Goal: Task Accomplishment & Management: Use online tool/utility

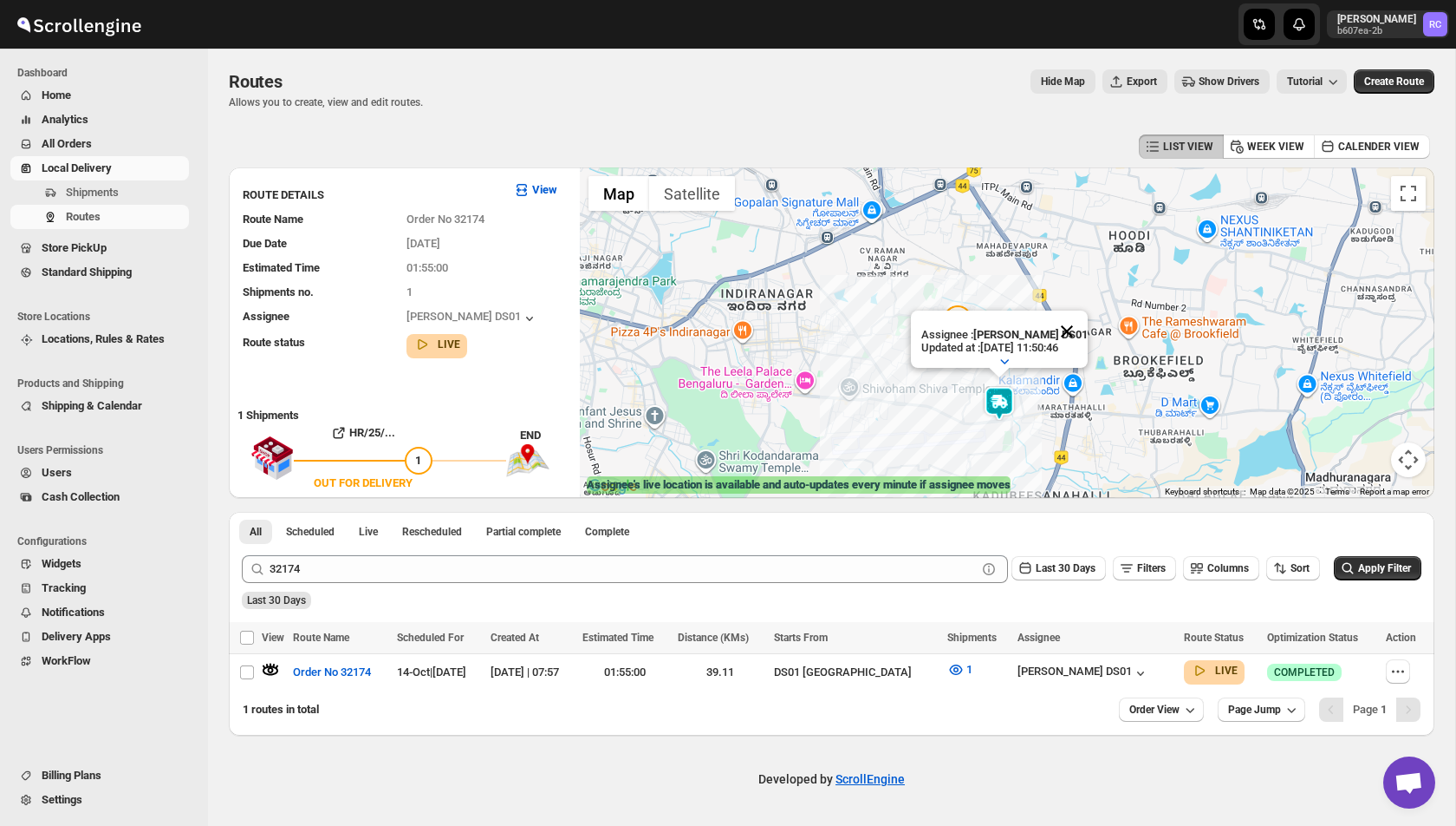
click at [1075, 334] on button "Close" at bounding box center [1067, 331] width 42 height 42
click at [1000, 399] on img at bounding box center [1000, 403] width 35 height 35
click at [1069, 333] on button "Close" at bounding box center [1067, 331] width 42 height 42
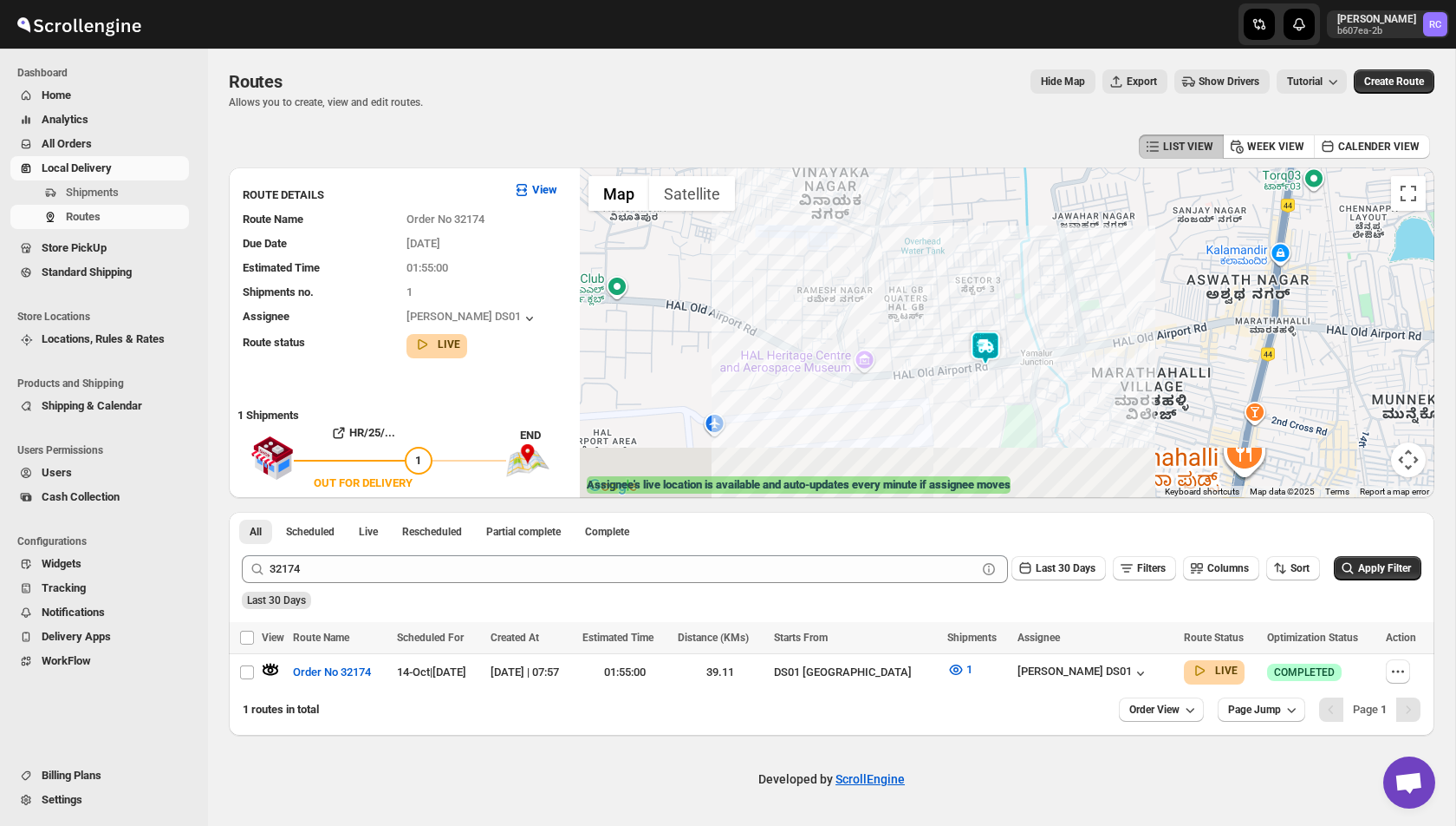
drag, startPoint x: 1011, startPoint y: 397, endPoint x: 1036, endPoint y: 264, distance: 135.3
click at [1036, 263] on div at bounding box center [1007, 332] width 855 height 330
click at [988, 338] on img at bounding box center [990, 345] width 35 height 35
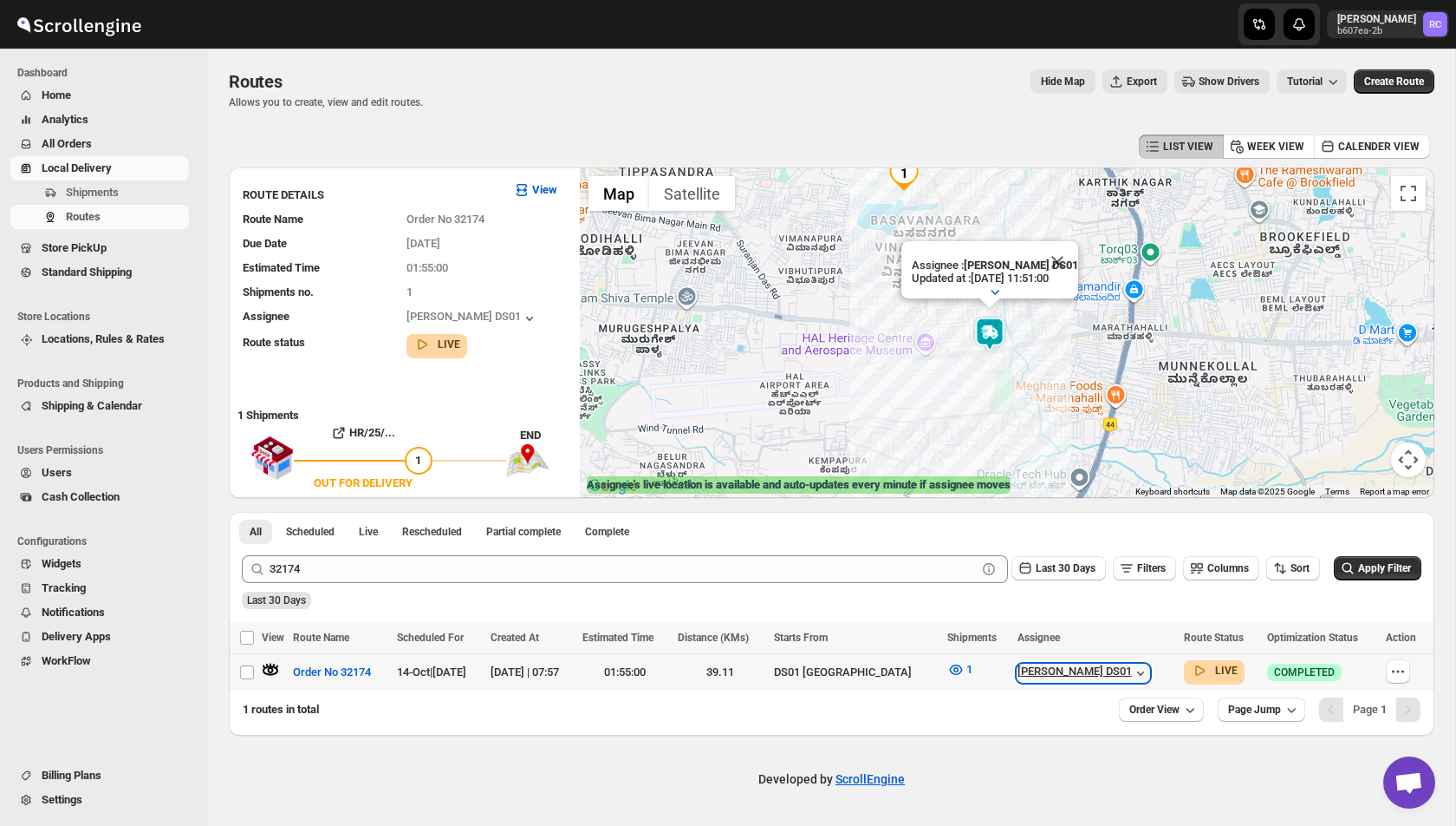
click at [1132, 666] on icon "button" at bounding box center [1140, 673] width 17 height 17
click at [1068, 261] on button "Close" at bounding box center [1064, 261] width 42 height 42
click at [996, 332] on img at bounding box center [996, 333] width 35 height 35
click at [1072, 256] on button "Close" at bounding box center [1064, 261] width 42 height 42
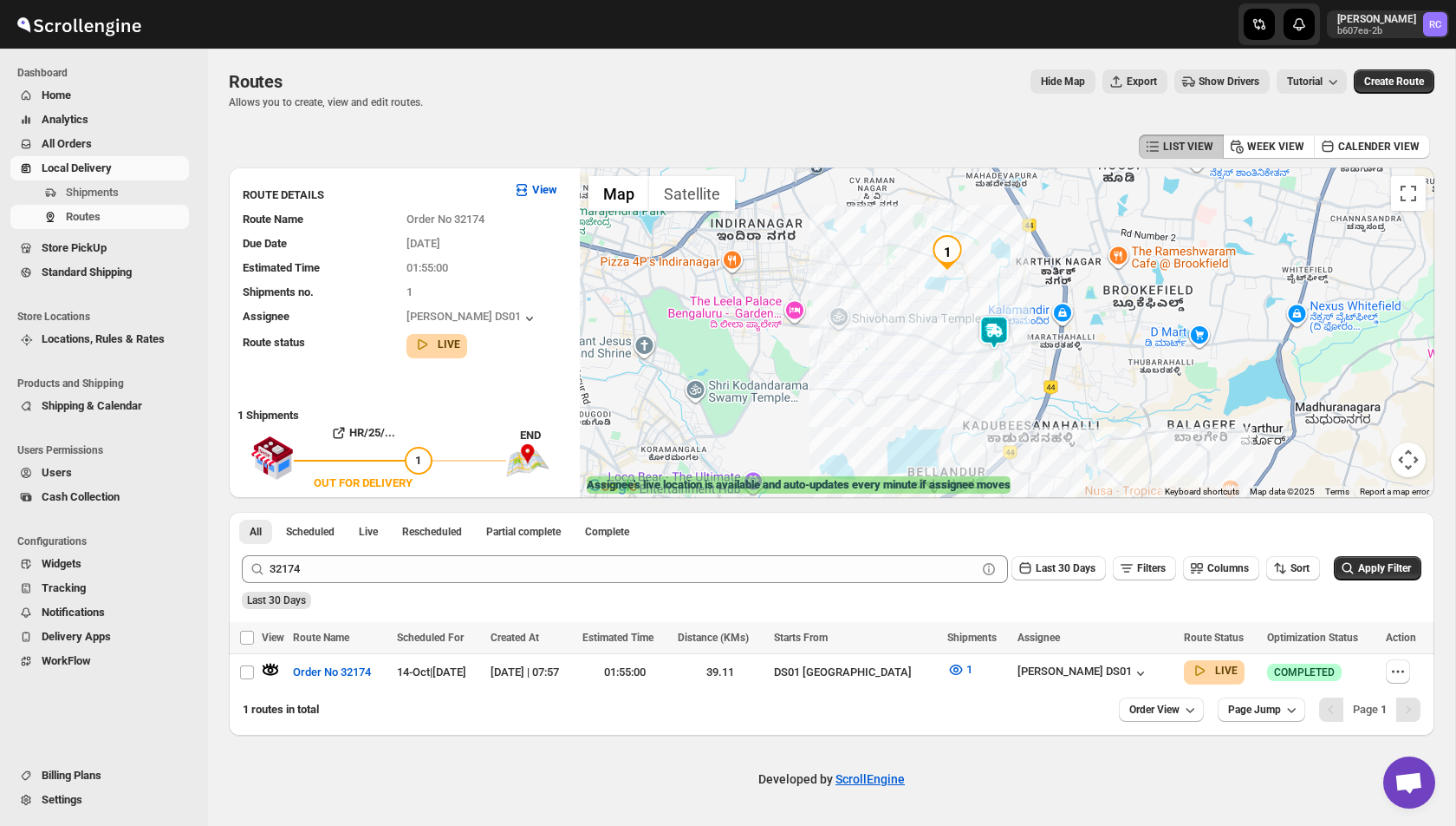
click at [989, 324] on img at bounding box center [994, 332] width 35 height 35
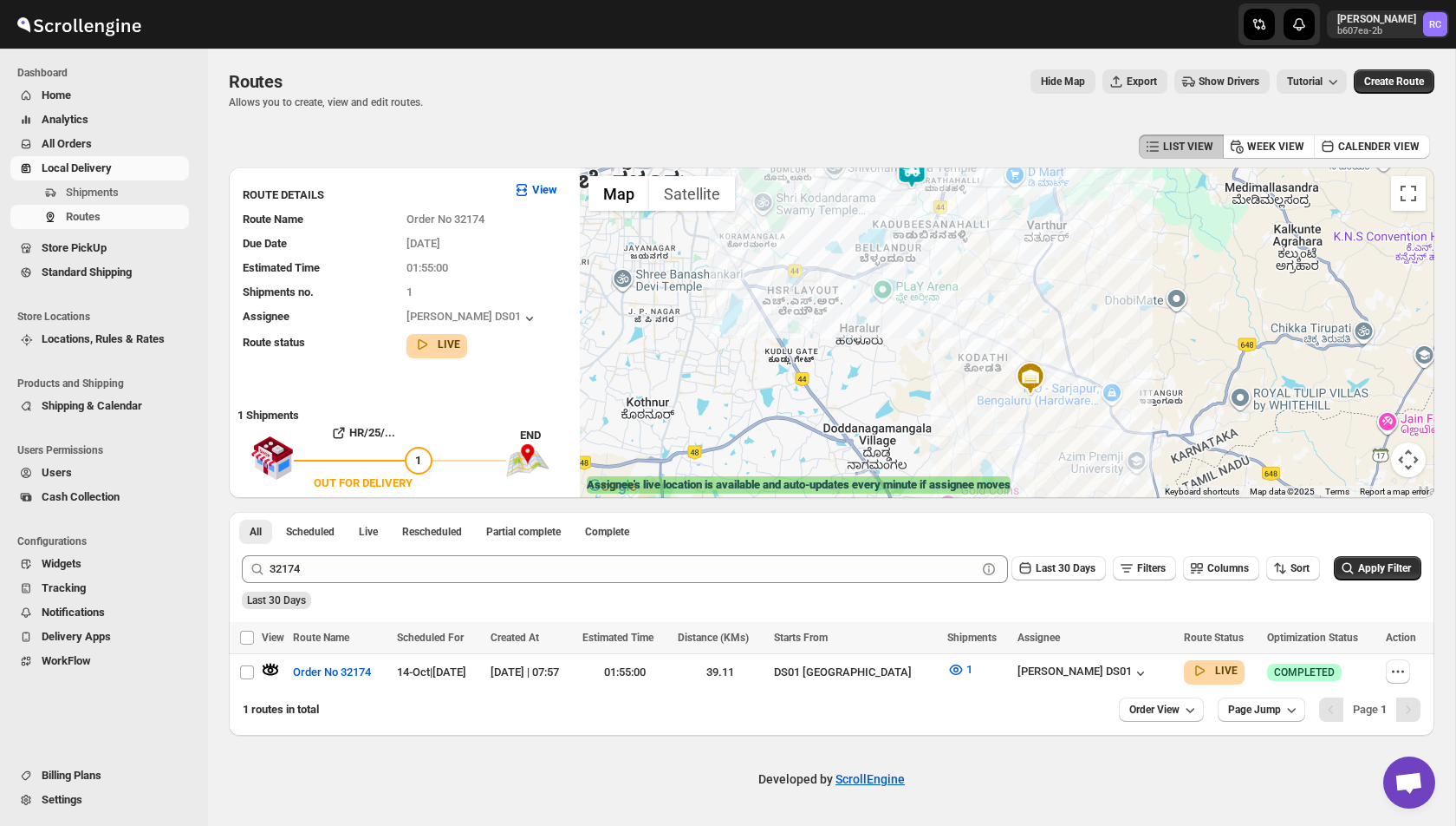
drag, startPoint x: 986, startPoint y: 397, endPoint x: 863, endPoint y: 232, distance: 205.8
click at [863, 232] on div at bounding box center [1007, 332] width 855 height 330
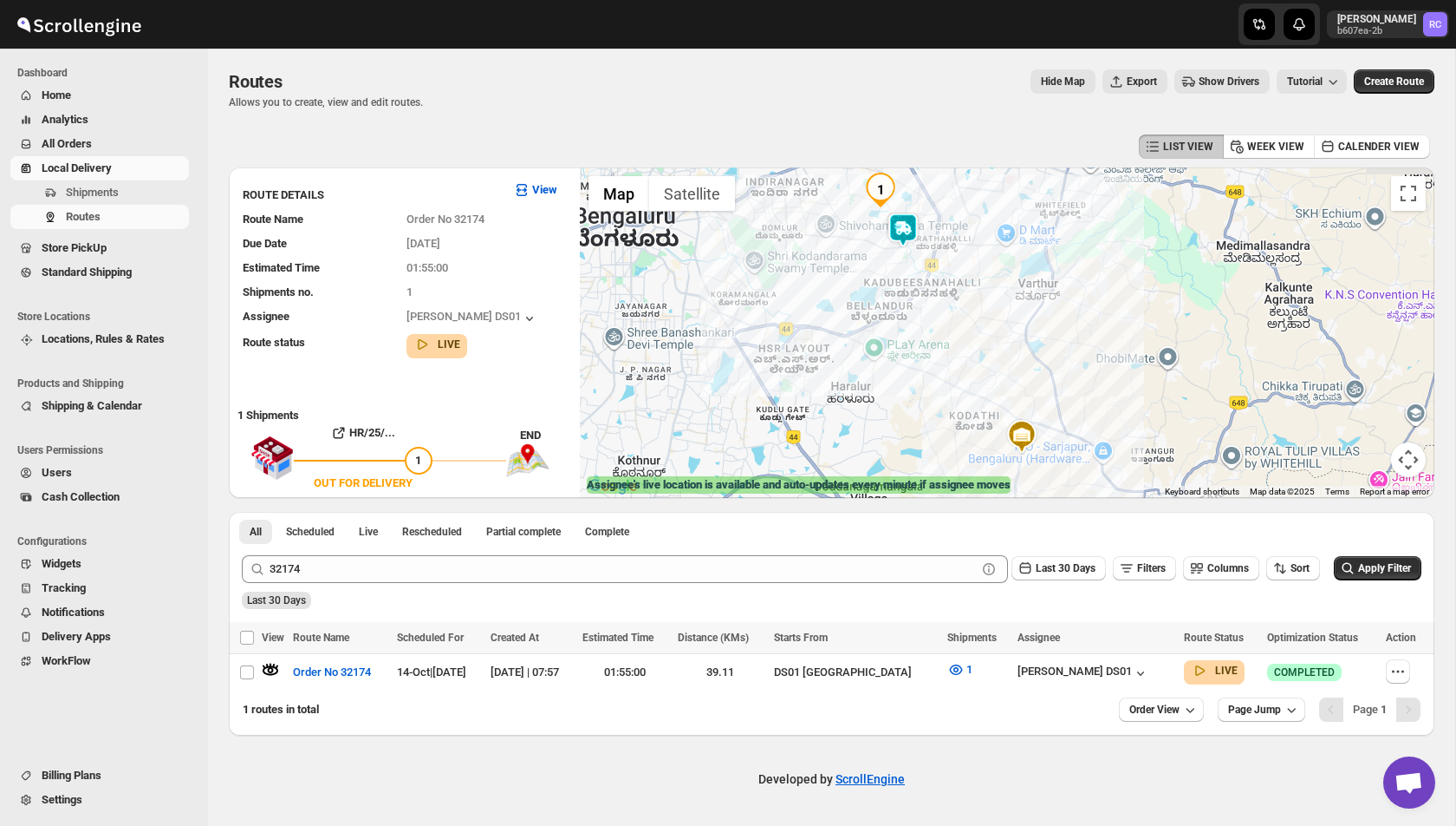
drag, startPoint x: 829, startPoint y: 247, endPoint x: 817, endPoint y: 342, distance: 95.8
click at [817, 343] on div at bounding box center [1007, 332] width 855 height 330
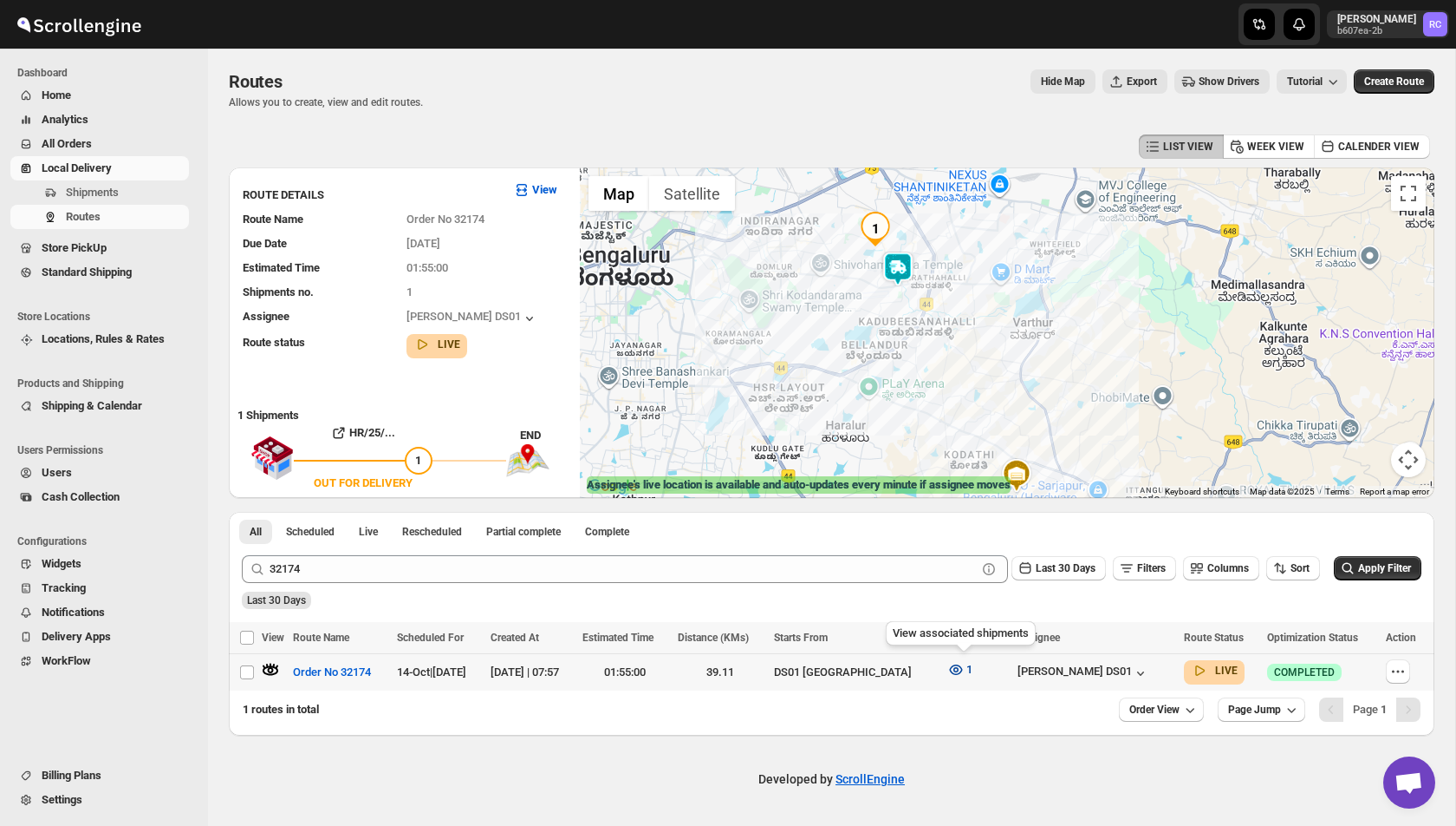
click at [962, 672] on icon "button" at bounding box center [956, 669] width 17 height 17
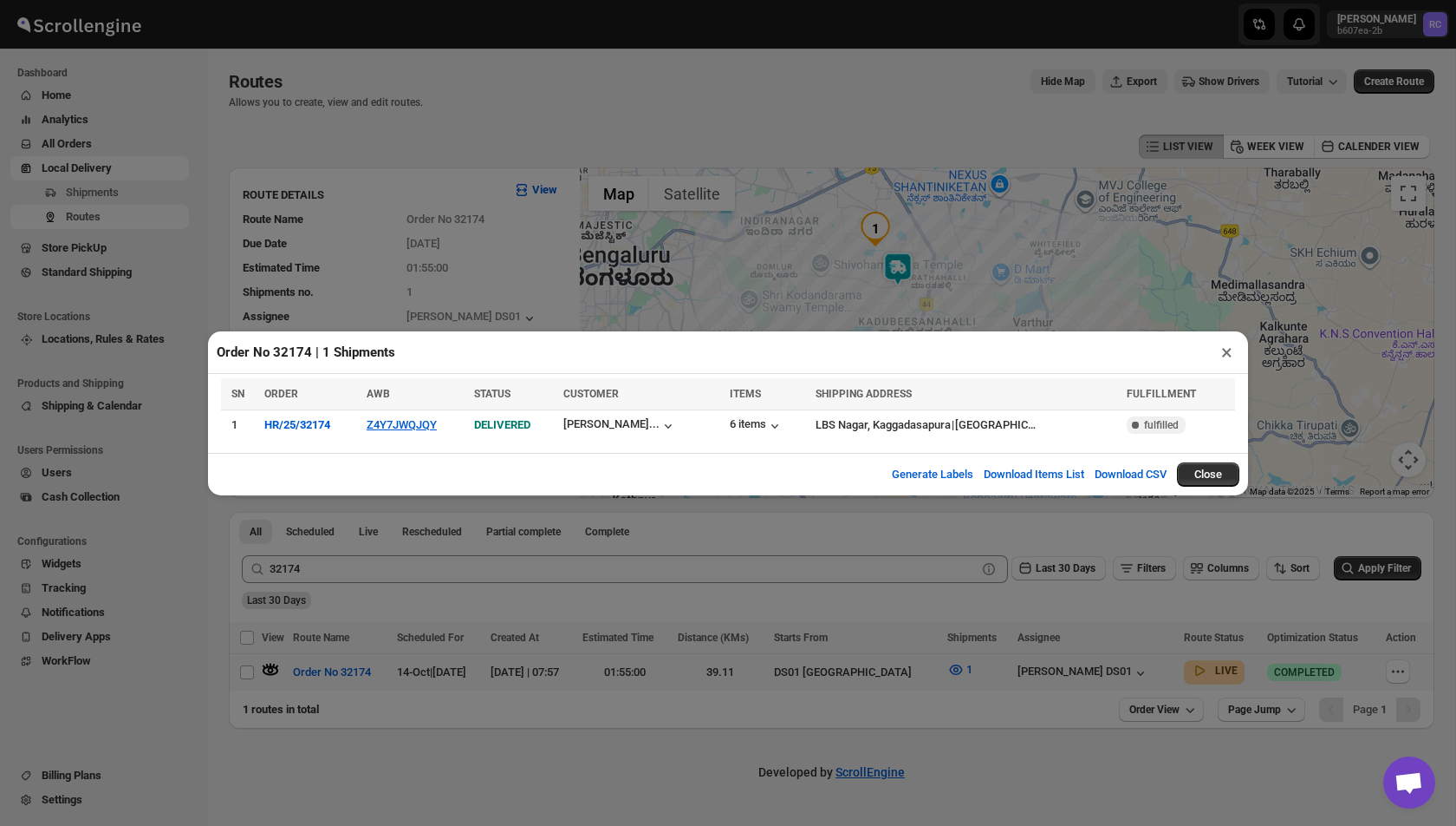
click at [1221, 358] on button "×" at bounding box center [1227, 352] width 26 height 25
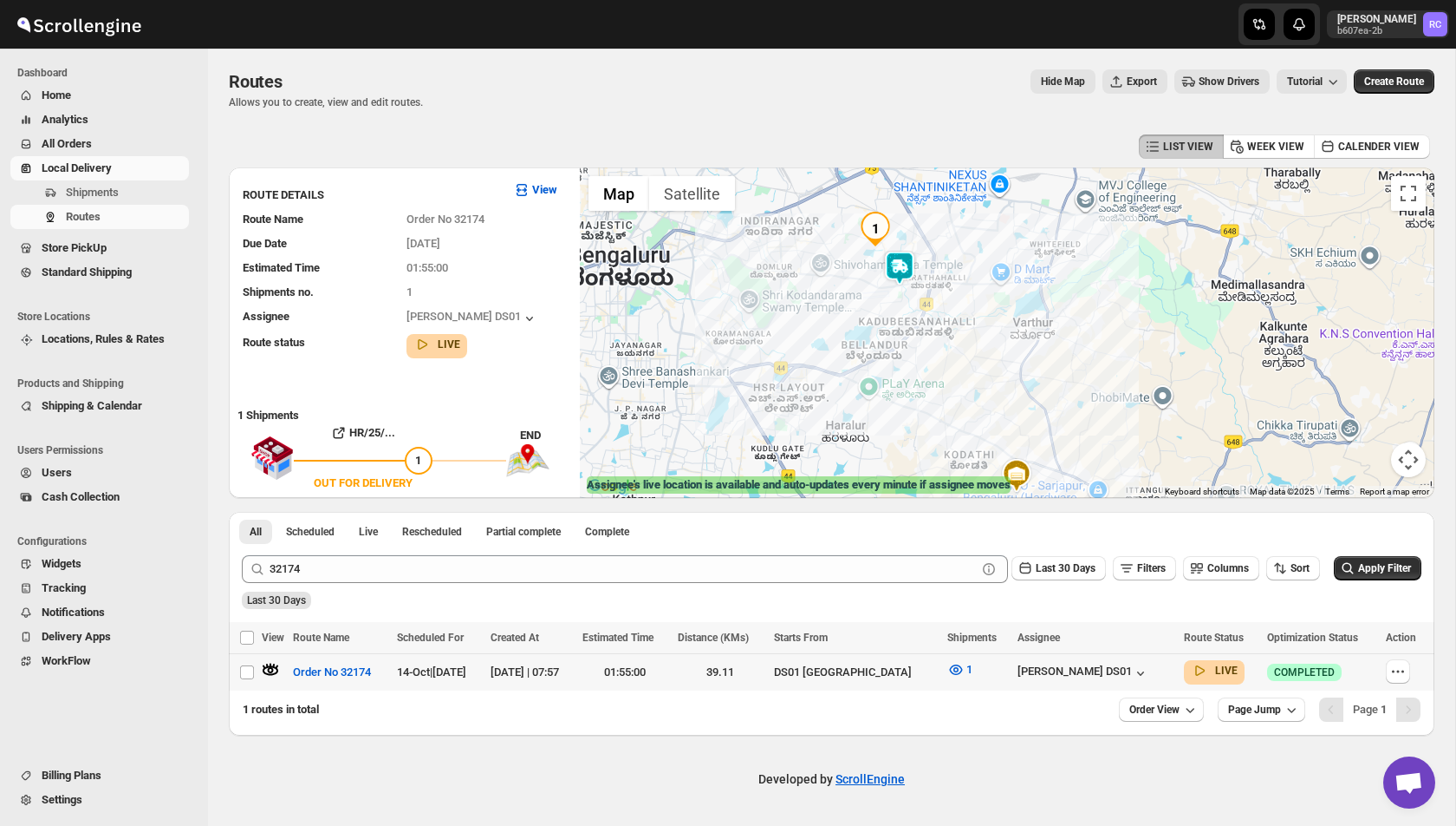
click at [85, 168] on span "Local Delivery" at bounding box center [77, 168] width 70 height 13
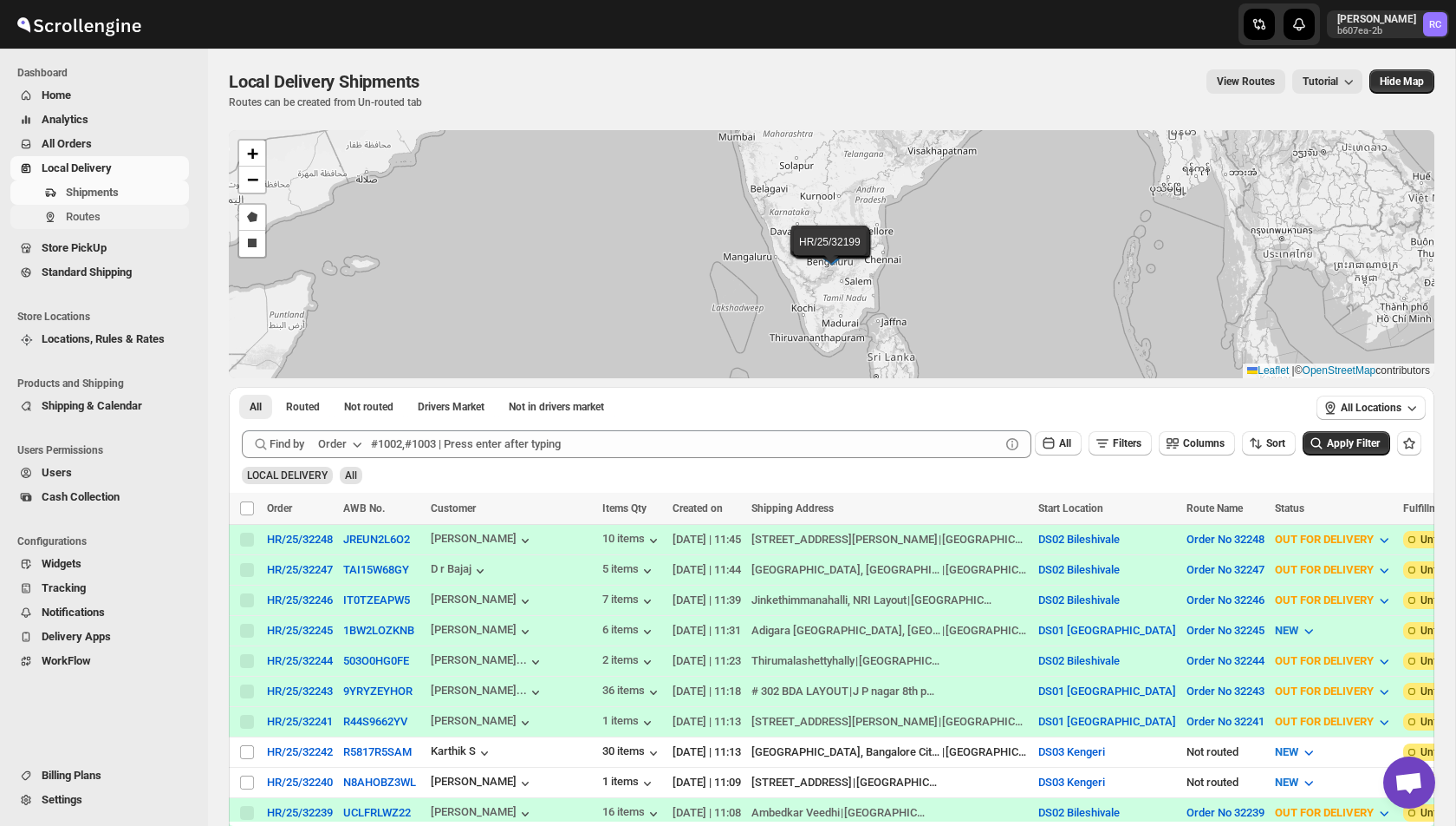
click at [78, 218] on span "Routes" at bounding box center [83, 216] width 35 height 13
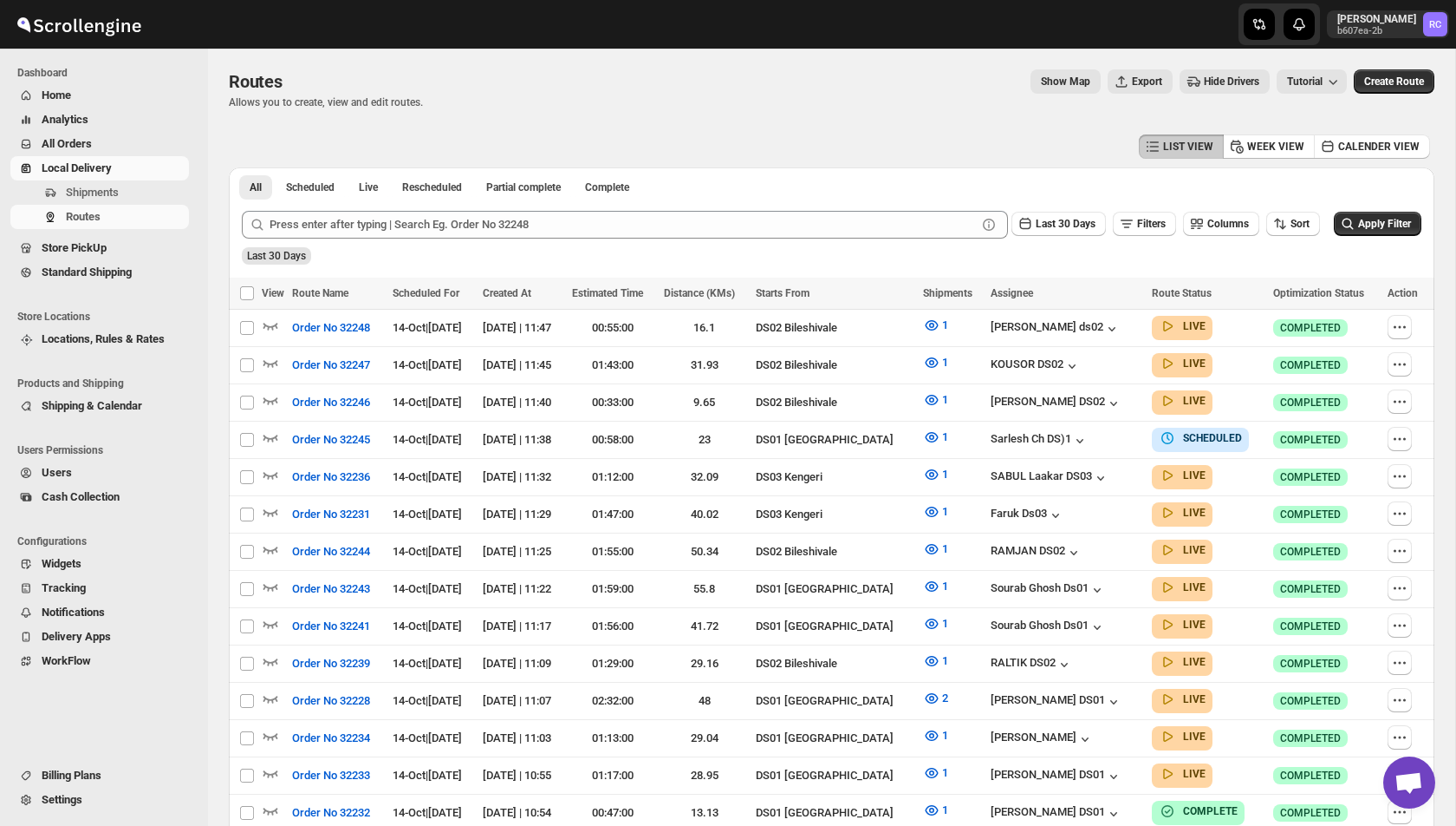
click at [1084, 82] on div "Show Map Export Hide Drivers Tutorial" at bounding box center [892, 81] width 910 height 25
click at [1073, 82] on button "Show Map" at bounding box center [1066, 81] width 70 height 25
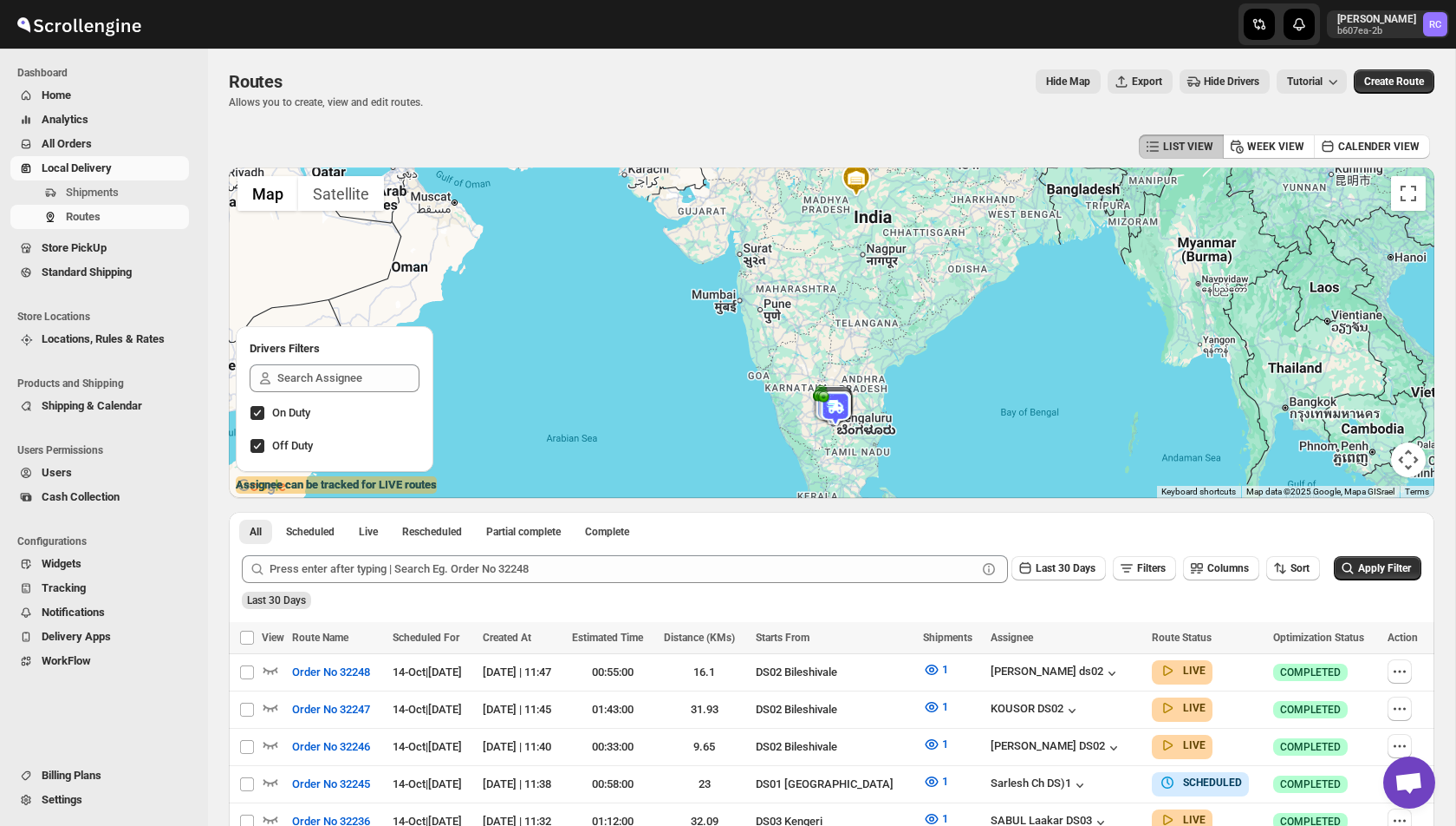
drag, startPoint x: 851, startPoint y: 397, endPoint x: 847, endPoint y: 197, distance: 200.0
click at [847, 197] on div at bounding box center [832, 332] width 1206 height 330
click at [281, 670] on div at bounding box center [275, 672] width 26 height 23
click at [272, 667] on icon "button" at bounding box center [270, 669] width 17 height 17
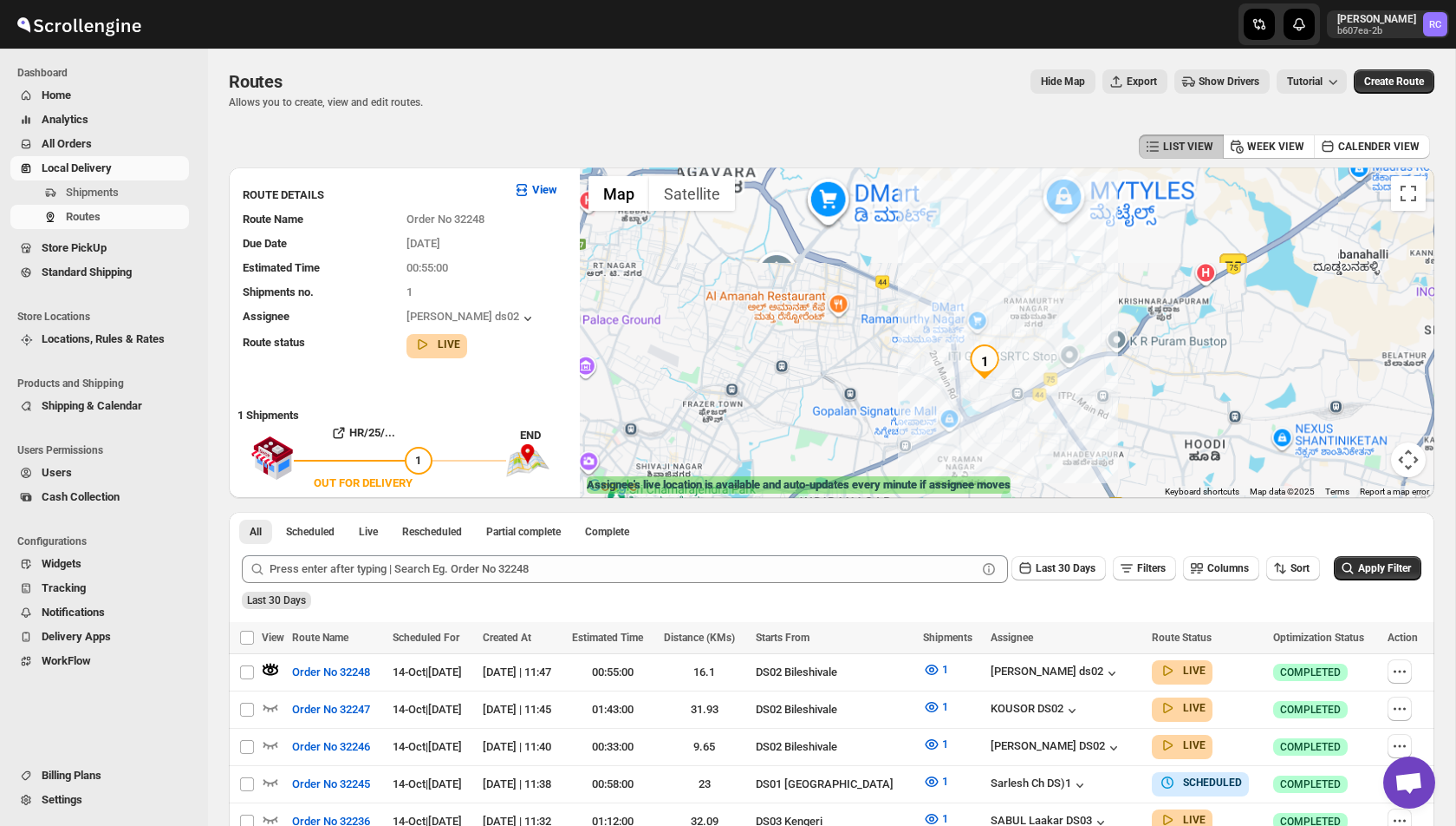
drag, startPoint x: 1004, startPoint y: 416, endPoint x: 997, endPoint y: 130, distance: 286.1
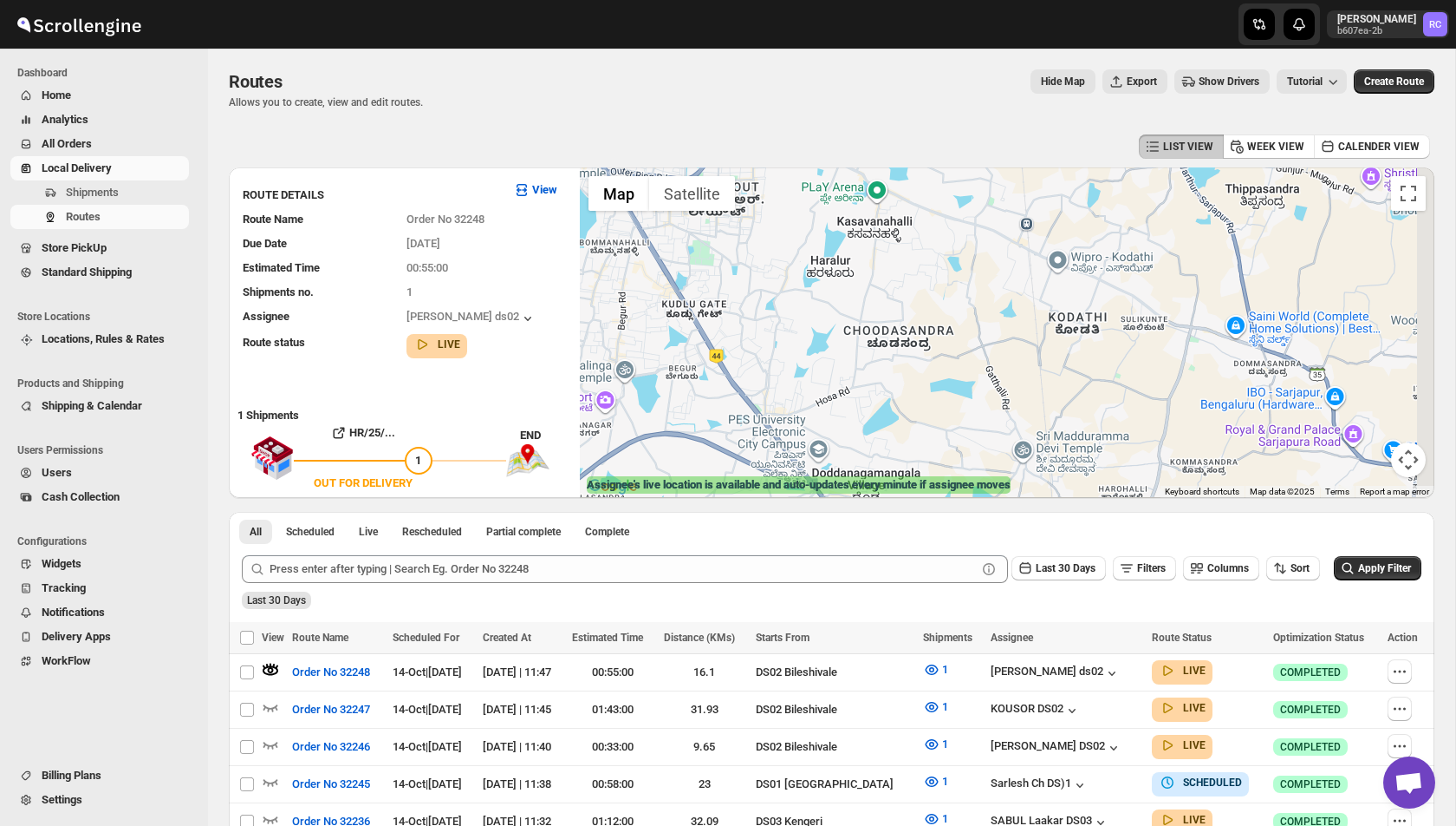
drag, startPoint x: 942, startPoint y: 372, endPoint x: 792, endPoint y: 195, distance: 232.0
click at [792, 195] on div at bounding box center [1007, 332] width 855 height 330
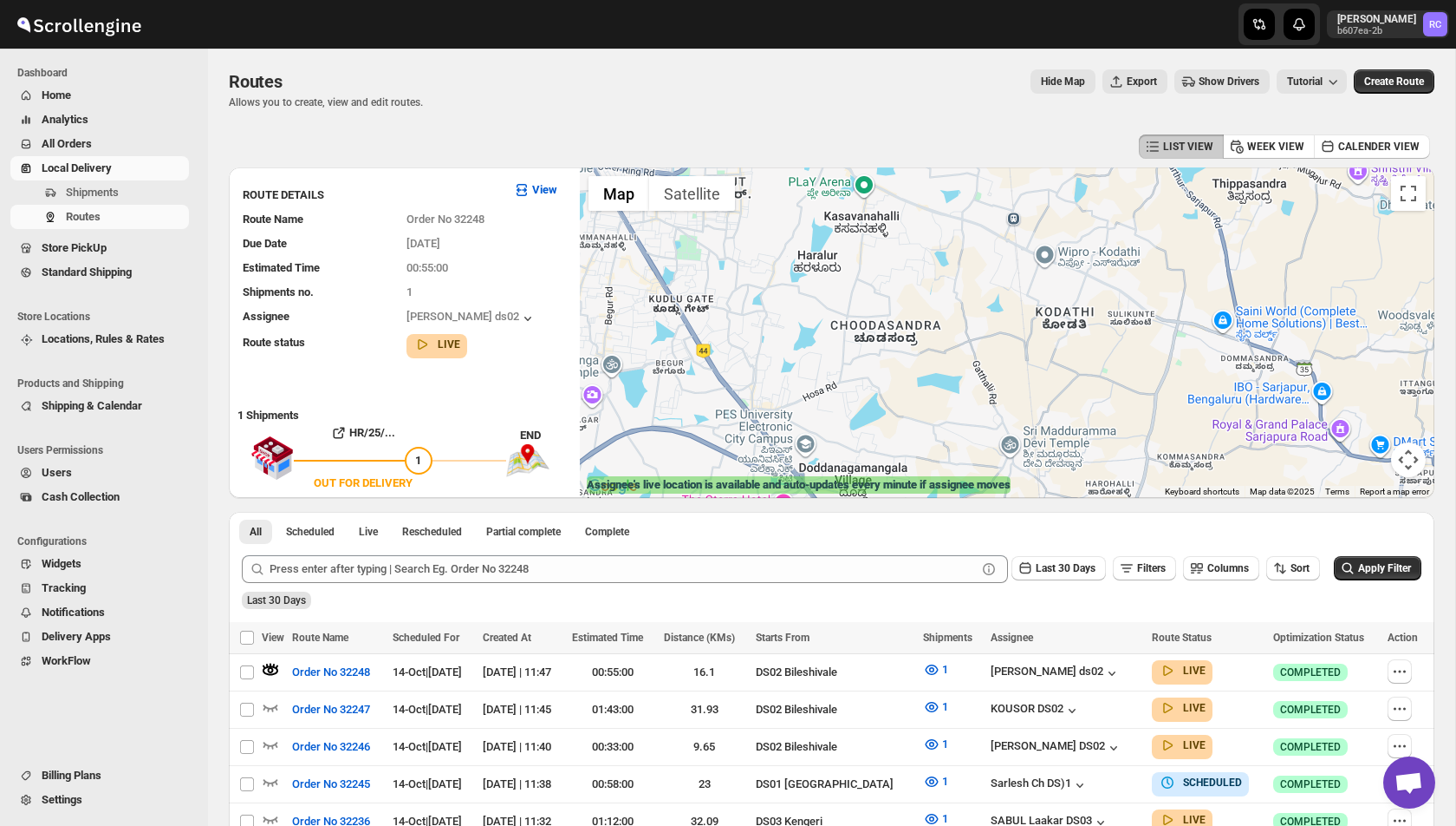
click at [1201, 69] on button "Show Drivers" at bounding box center [1222, 81] width 96 height 25
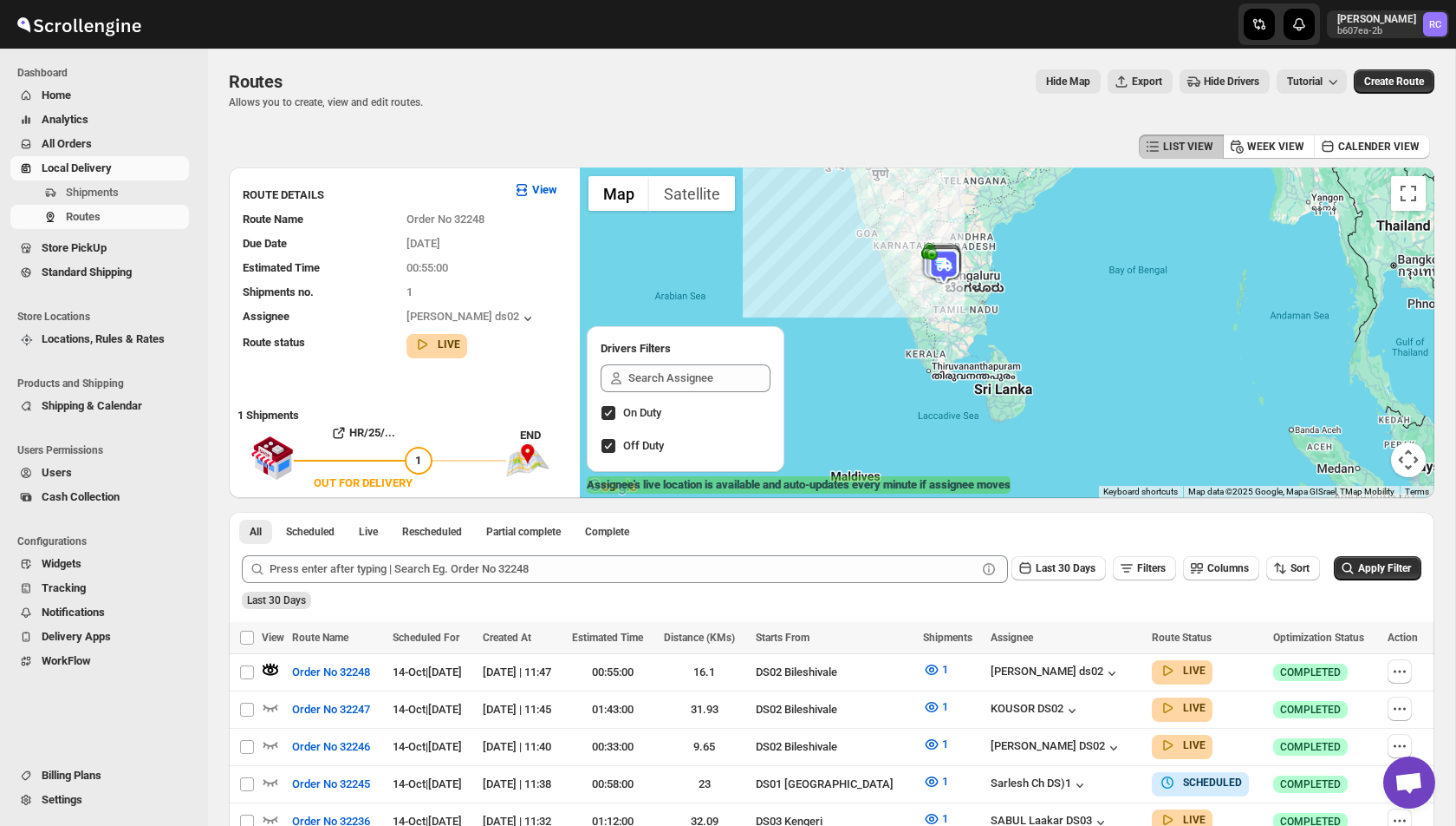
drag, startPoint x: 897, startPoint y: 465, endPoint x: 1020, endPoint y: 265, distance: 234.8
click at [1020, 265] on div at bounding box center [1007, 332] width 855 height 330
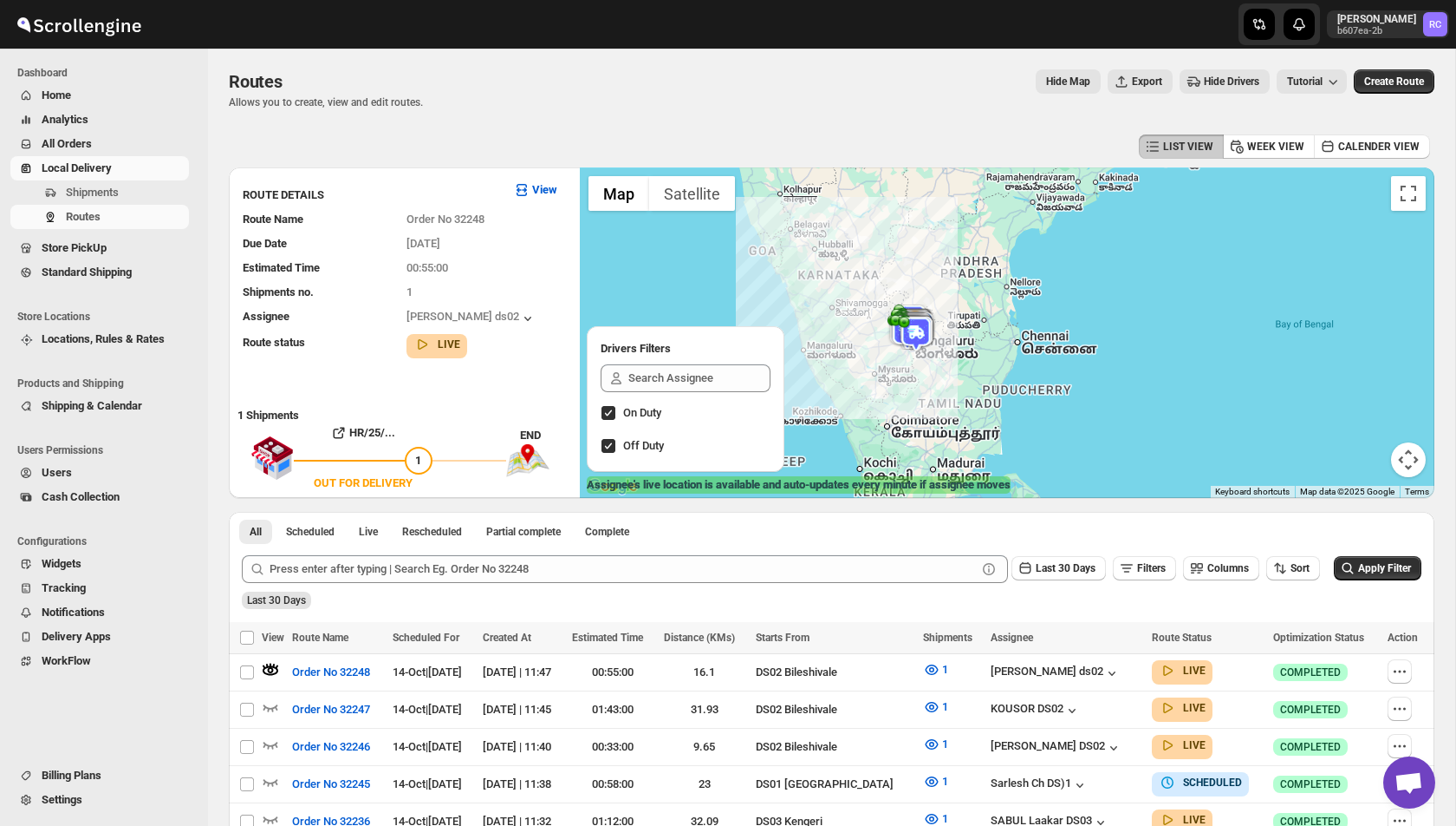
drag, startPoint x: 904, startPoint y: 311, endPoint x: 958, endPoint y: 278, distance: 63.3
click at [958, 278] on div at bounding box center [1007, 332] width 855 height 330
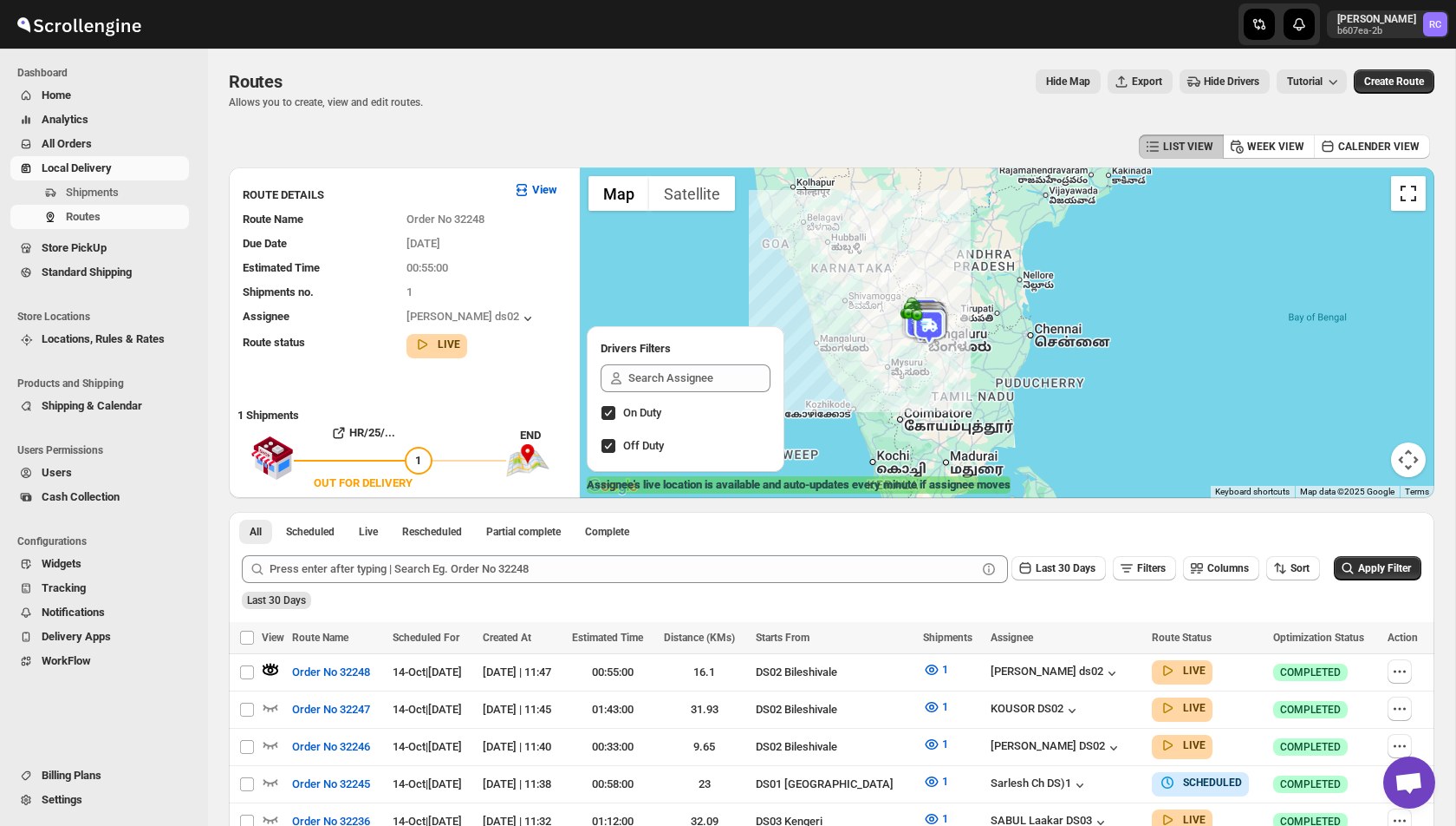
click at [1411, 202] on button "Toggle fullscreen view" at bounding box center [1409, 193] width 35 height 35
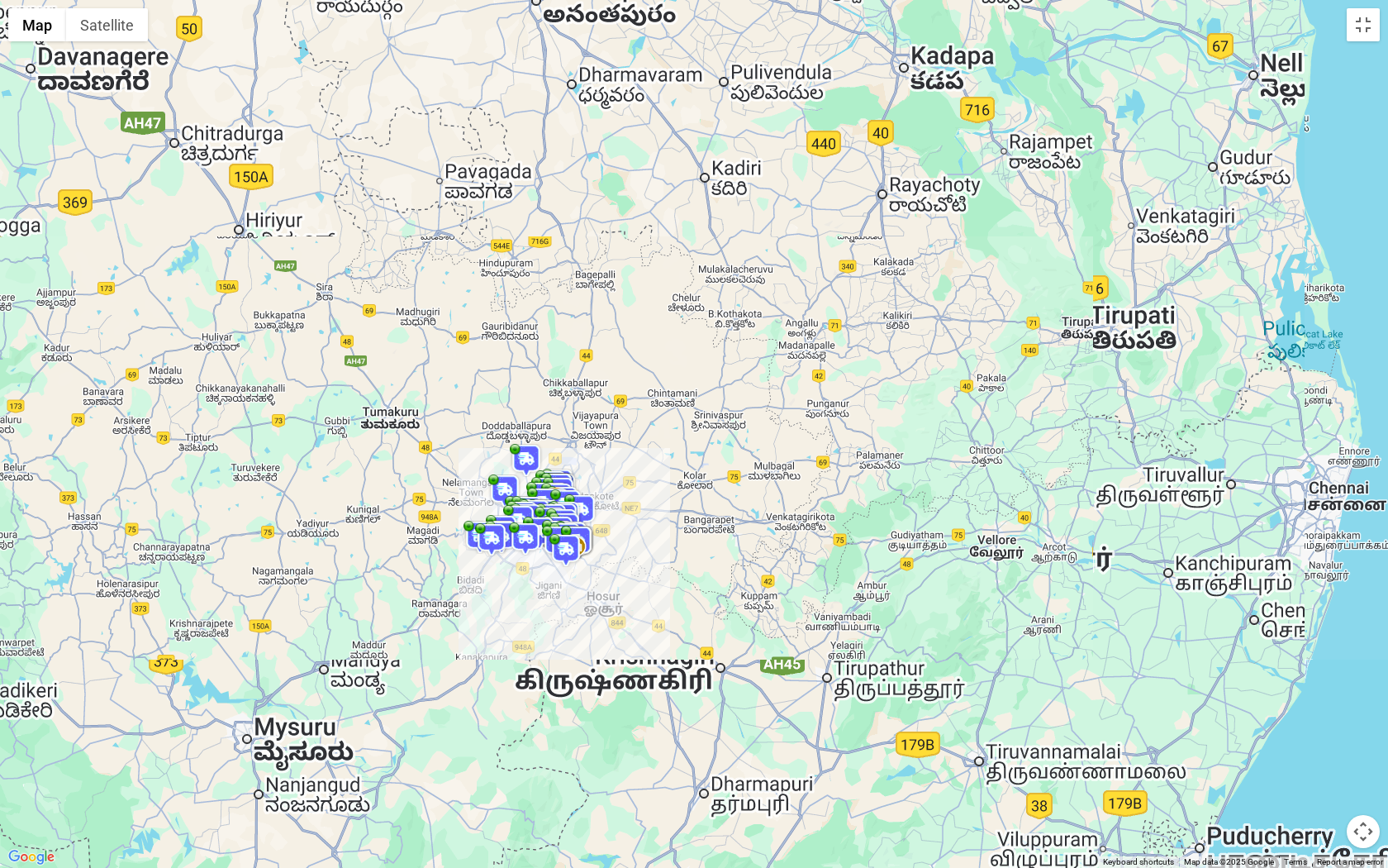
drag, startPoint x: 516, startPoint y: 484, endPoint x: 630, endPoint y: 455, distance: 117.6
click at [522, 474] on img at bounding box center [505, 491] width 33 height 33
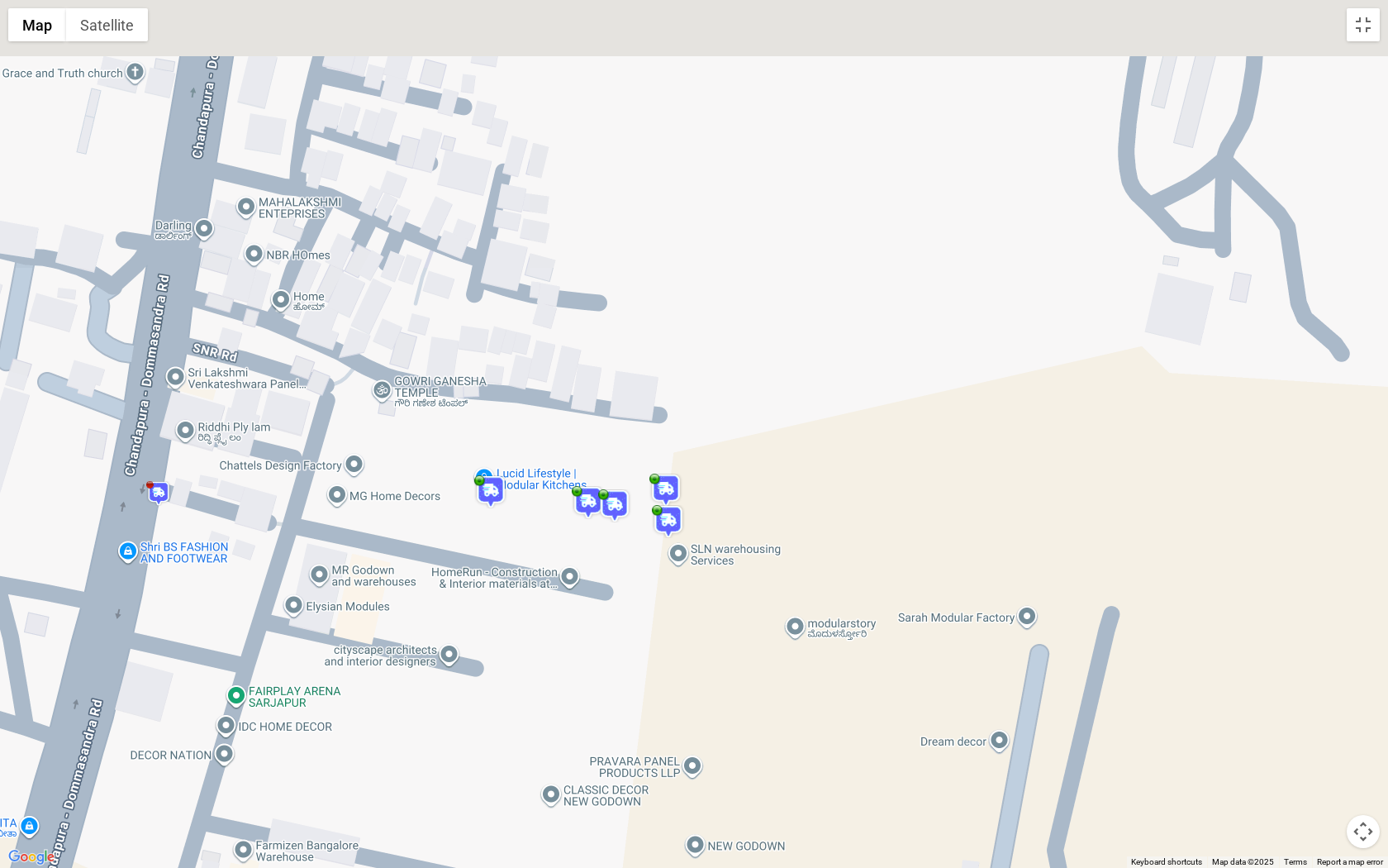
drag, startPoint x: 527, startPoint y: 570, endPoint x: 628, endPoint y: 665, distance: 138.7
click at [628, 665] on div at bounding box center [694, 434] width 1388 height 868
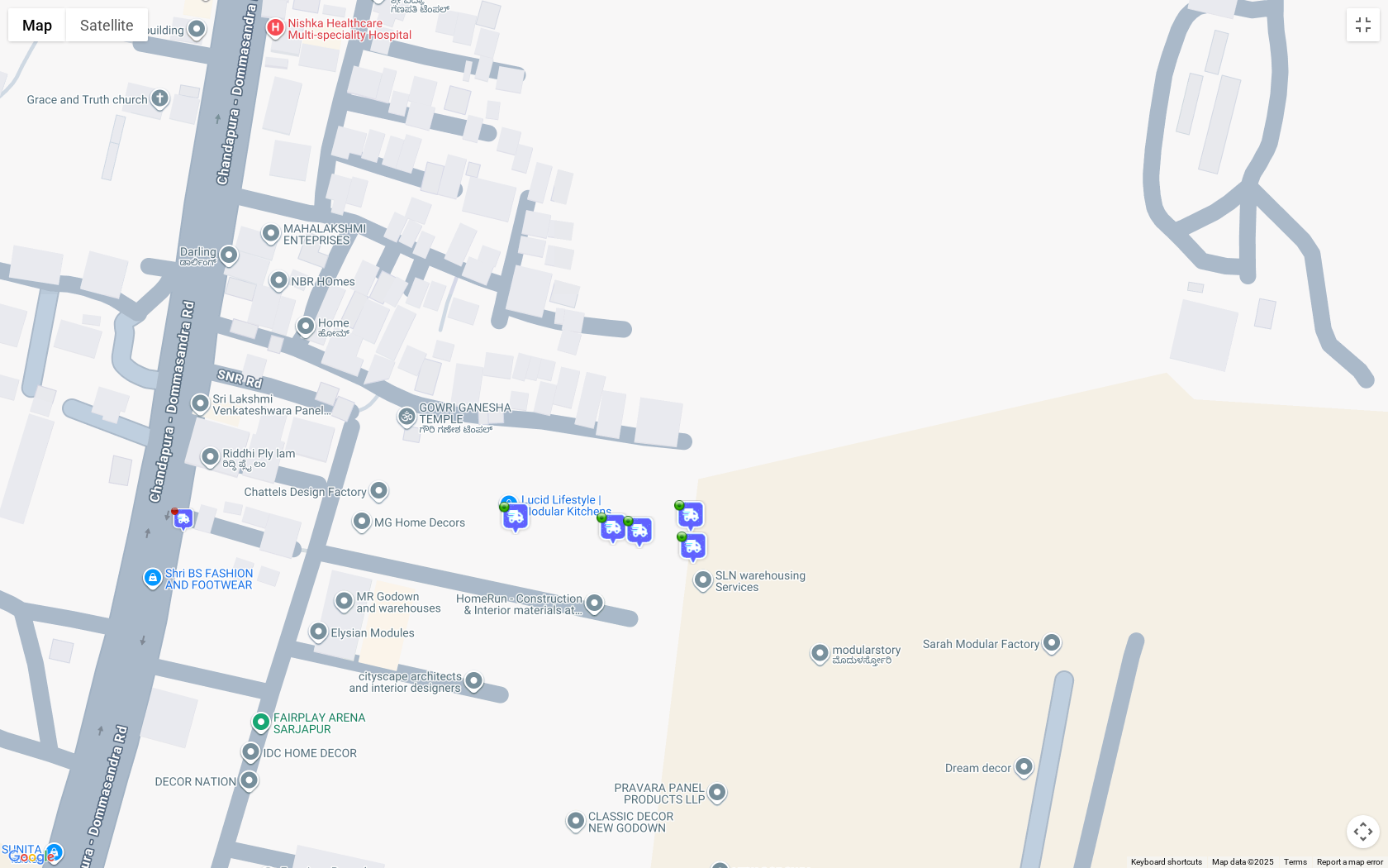
click at [517, 520] on img at bounding box center [516, 518] width 33 height 33
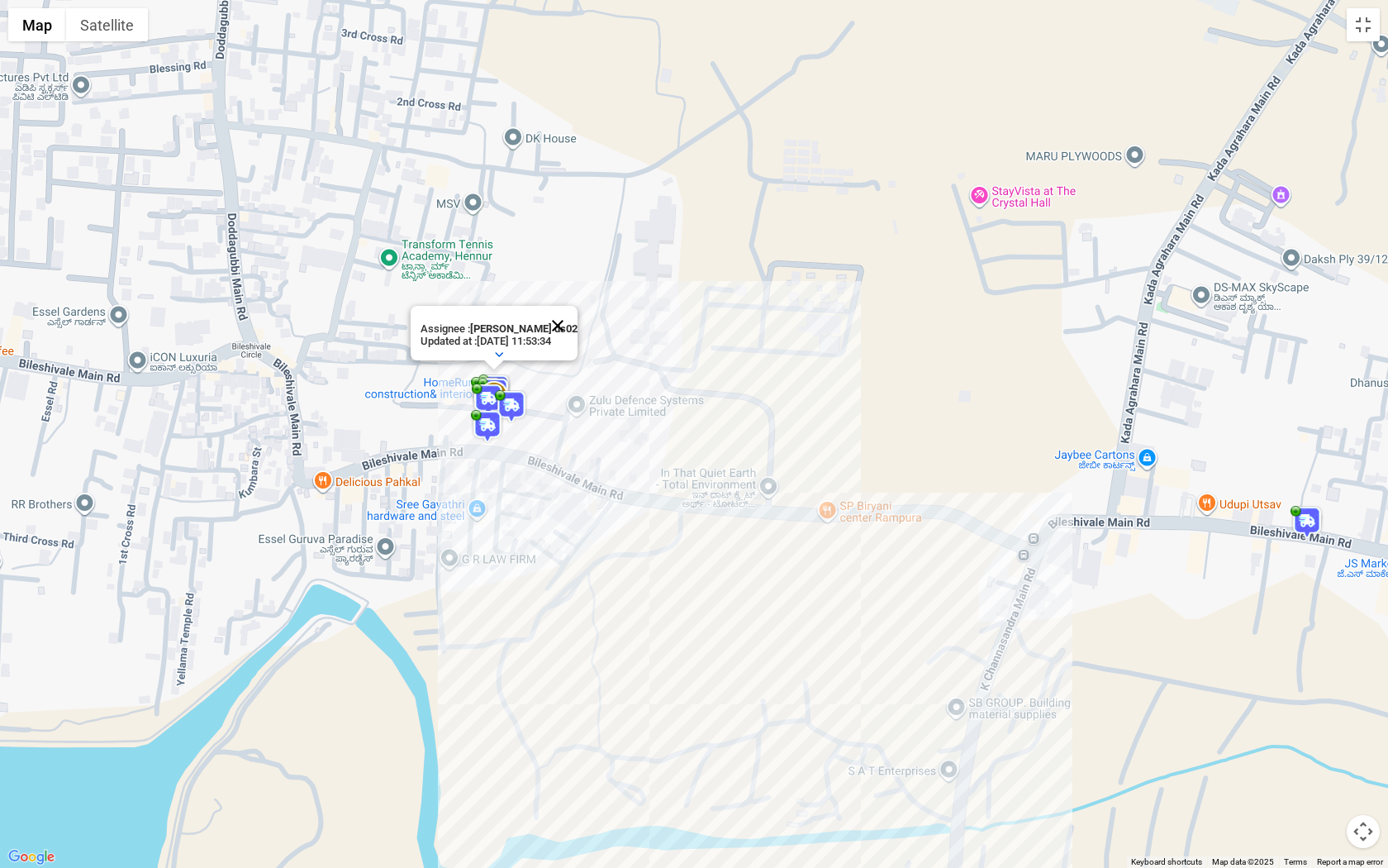
click at [562, 323] on button "Close" at bounding box center [558, 326] width 40 height 40
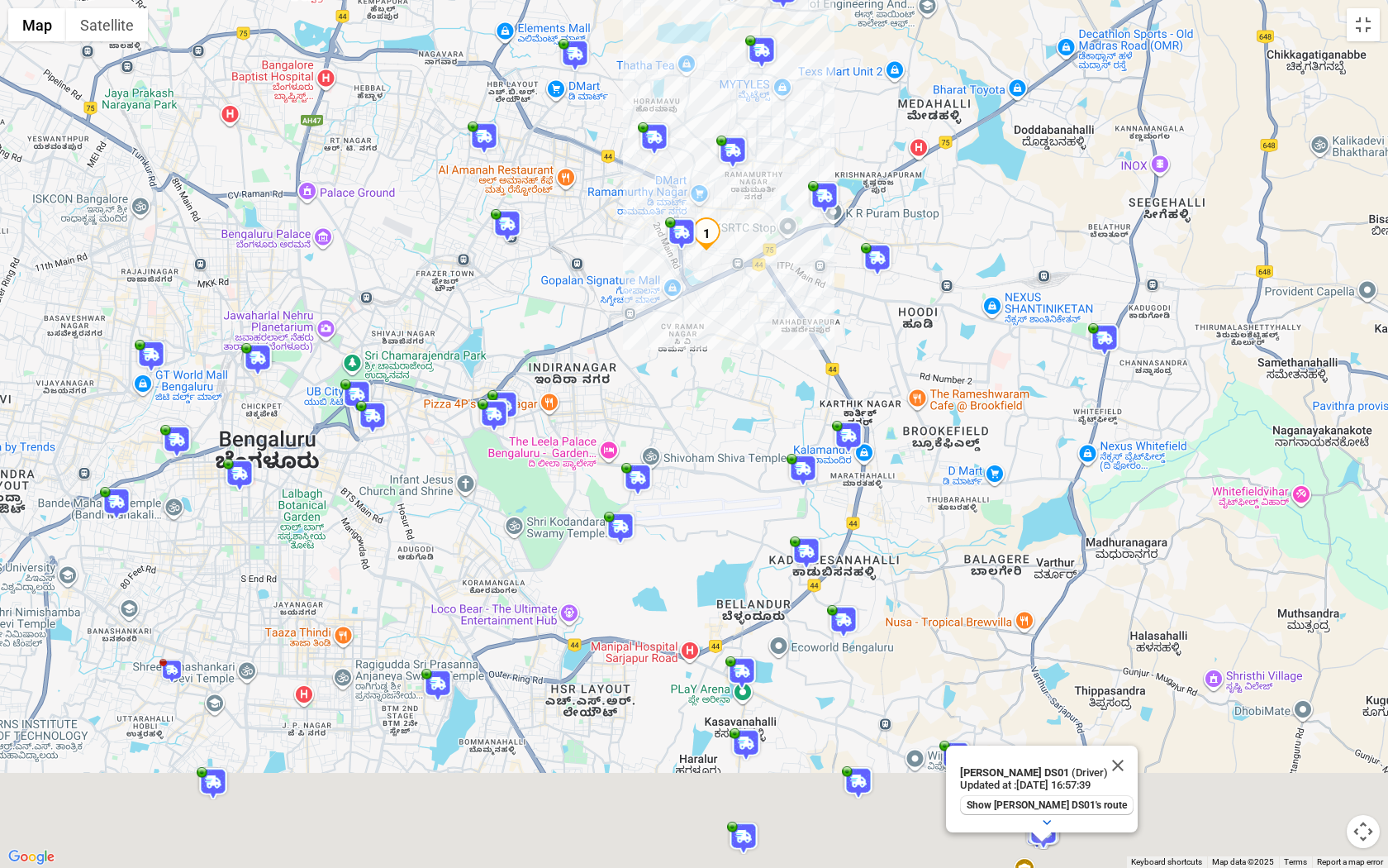
drag, startPoint x: 738, startPoint y: 768, endPoint x: 739, endPoint y: 216, distance: 552.0
click at [739, 216] on div "[PERSON_NAME] DS01 (Driver) Updated at : [DATE] 16:57:39 Show [PERSON_NAME] DS0…" at bounding box center [694, 434] width 1388 height 868
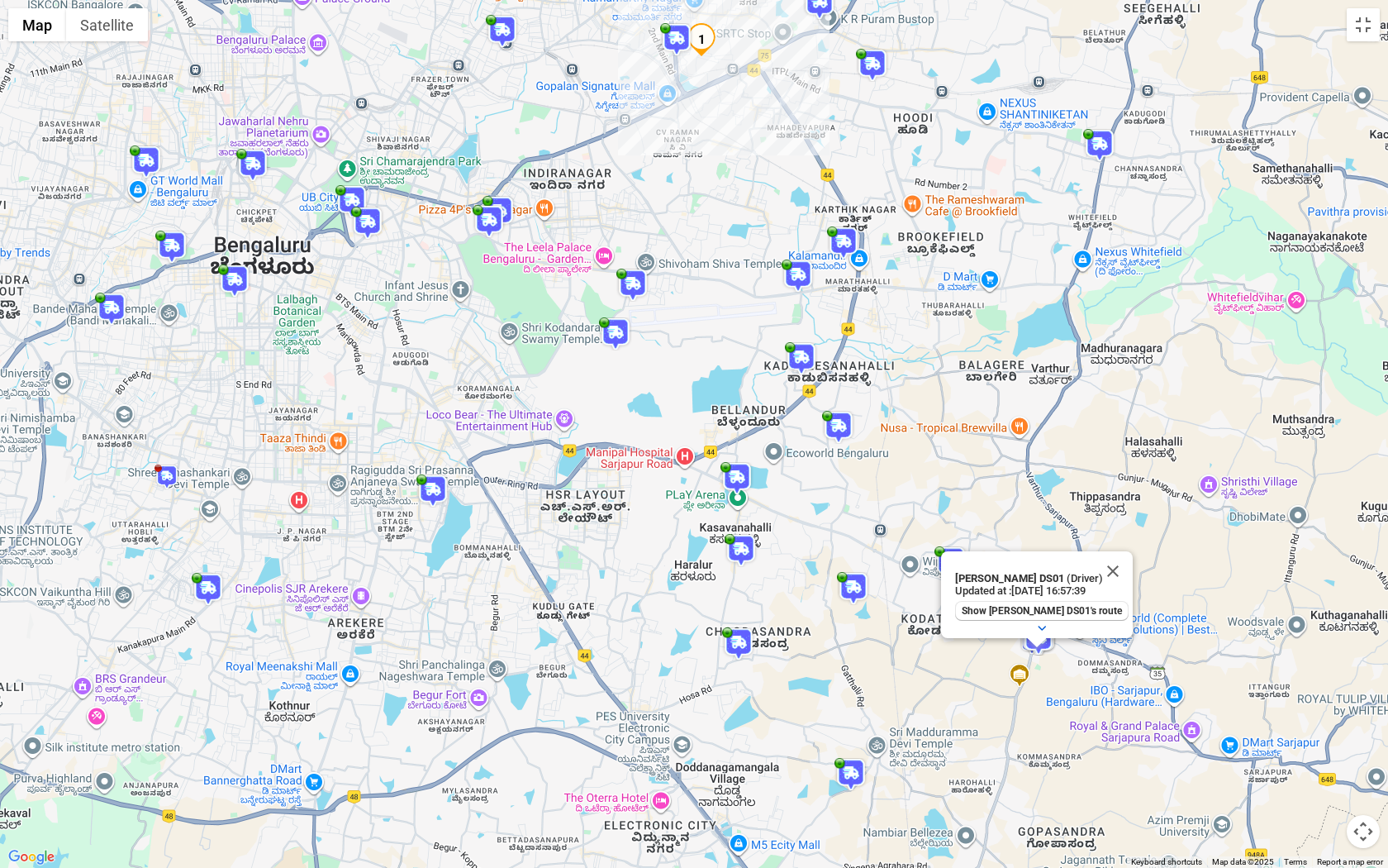
drag, startPoint x: 864, startPoint y: 602, endPoint x: 728, endPoint y: 565, distance: 140.9
click at [837, 572] on img at bounding box center [854, 589] width 33 height 33
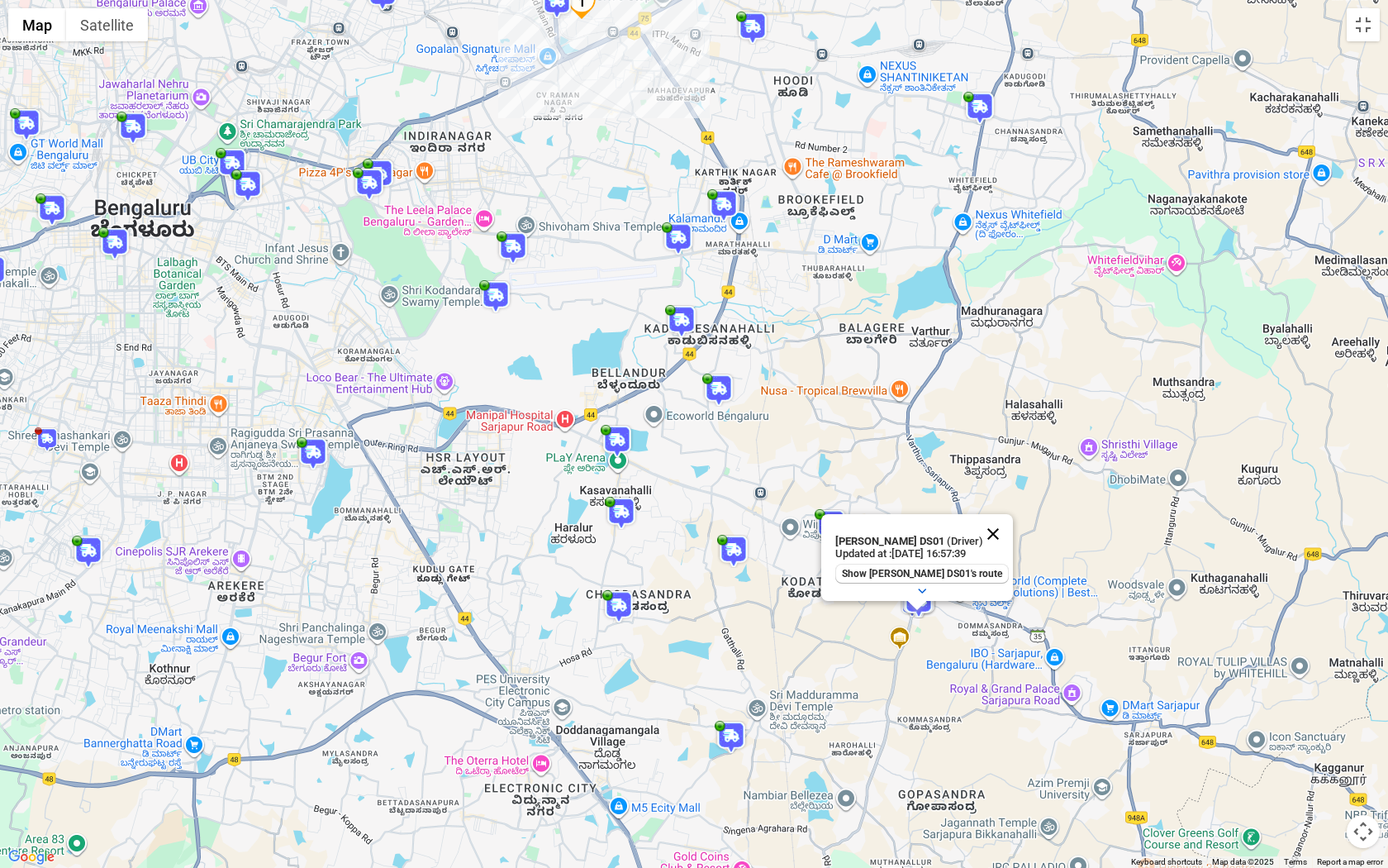
click at [981, 527] on button "Close" at bounding box center [993, 534] width 40 height 40
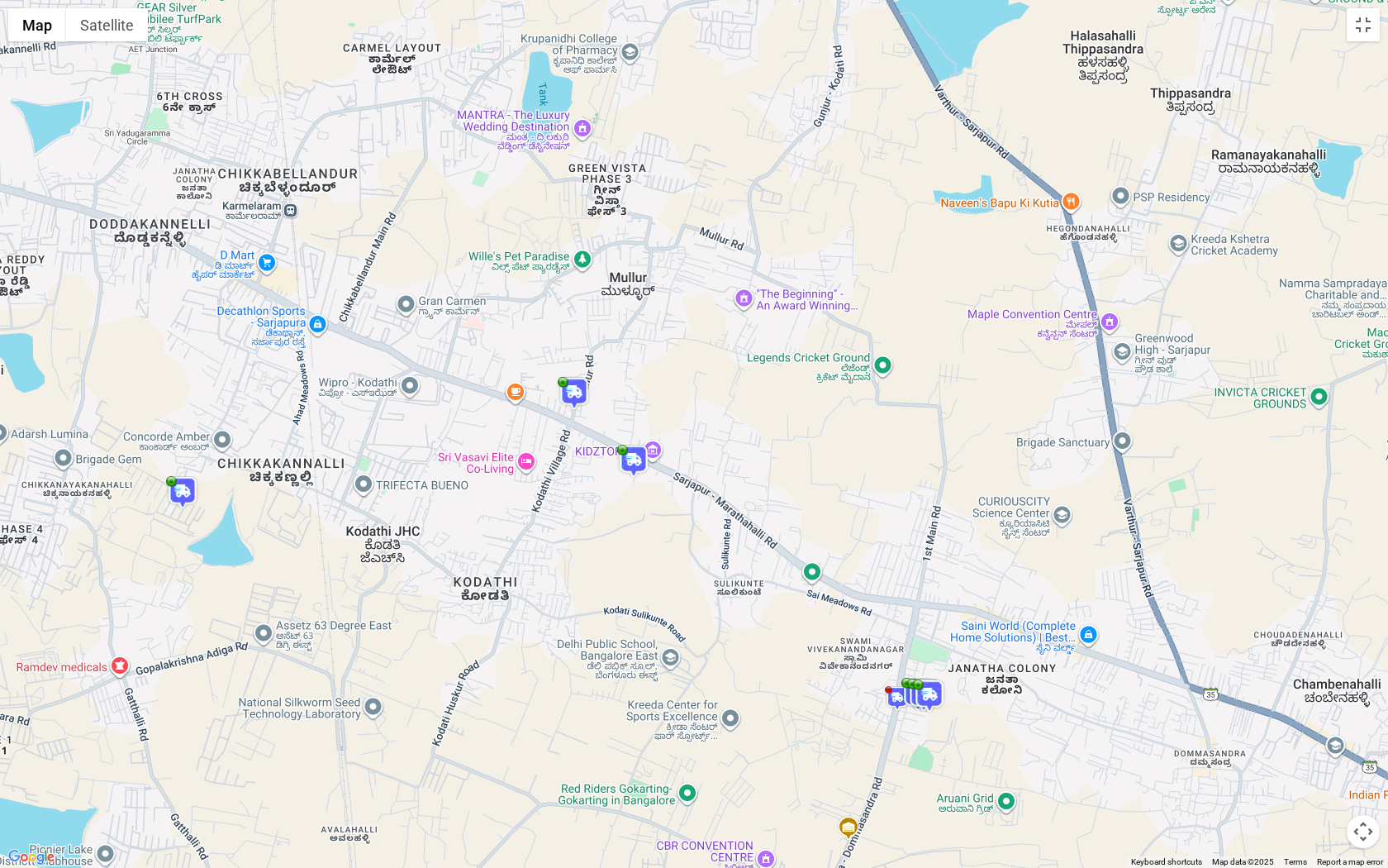
click at [637, 465] on img at bounding box center [634, 461] width 33 height 33
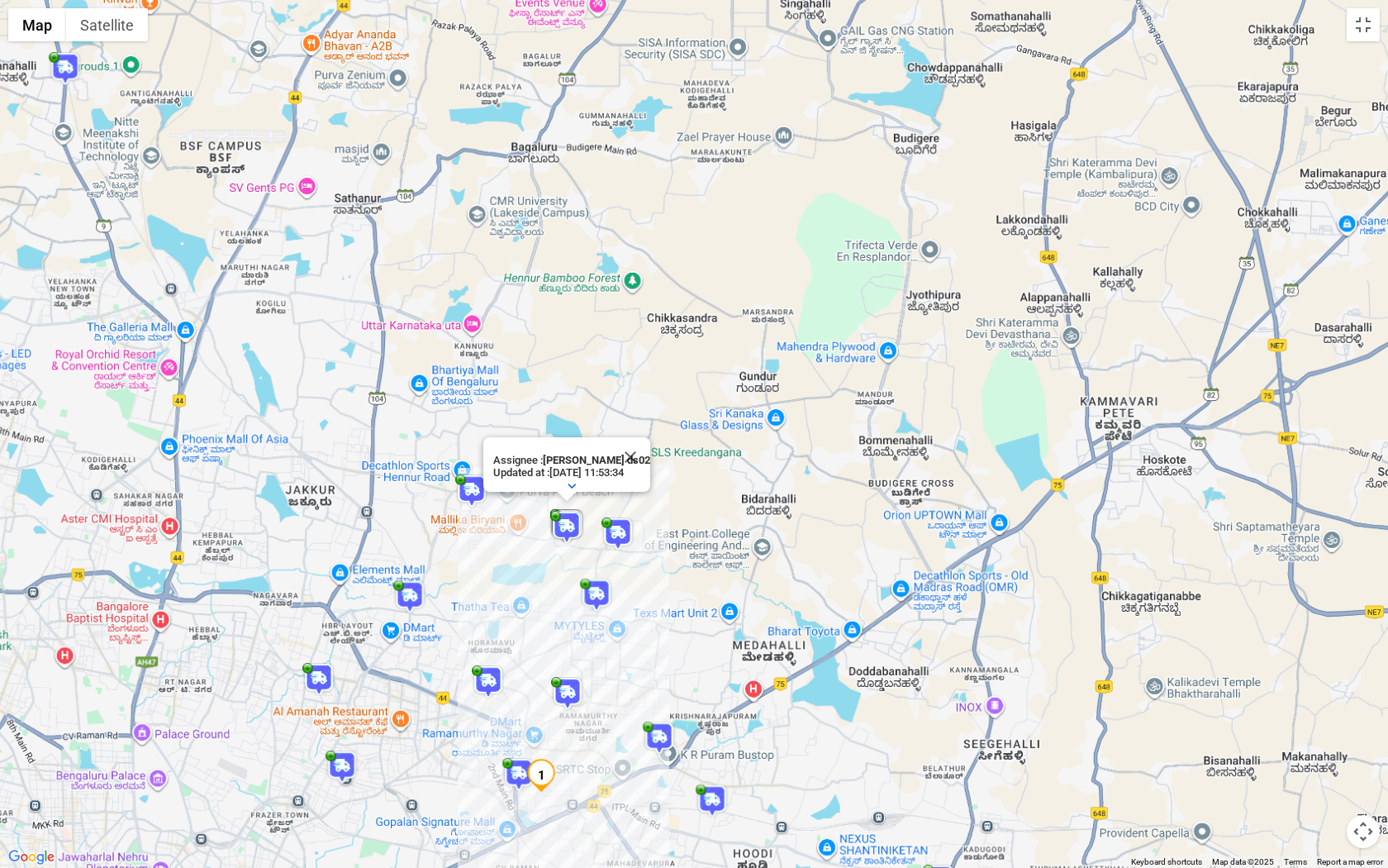
drag, startPoint x: 675, startPoint y: 715, endPoint x: 691, endPoint y: 360, distance: 355.4
click at [691, 361] on div "[PERSON_NAME] DS01 (Driver) Updated at : [DATE] 18:08:24 Show [PERSON_NAME] DS0…" at bounding box center [694, 434] width 1388 height 868
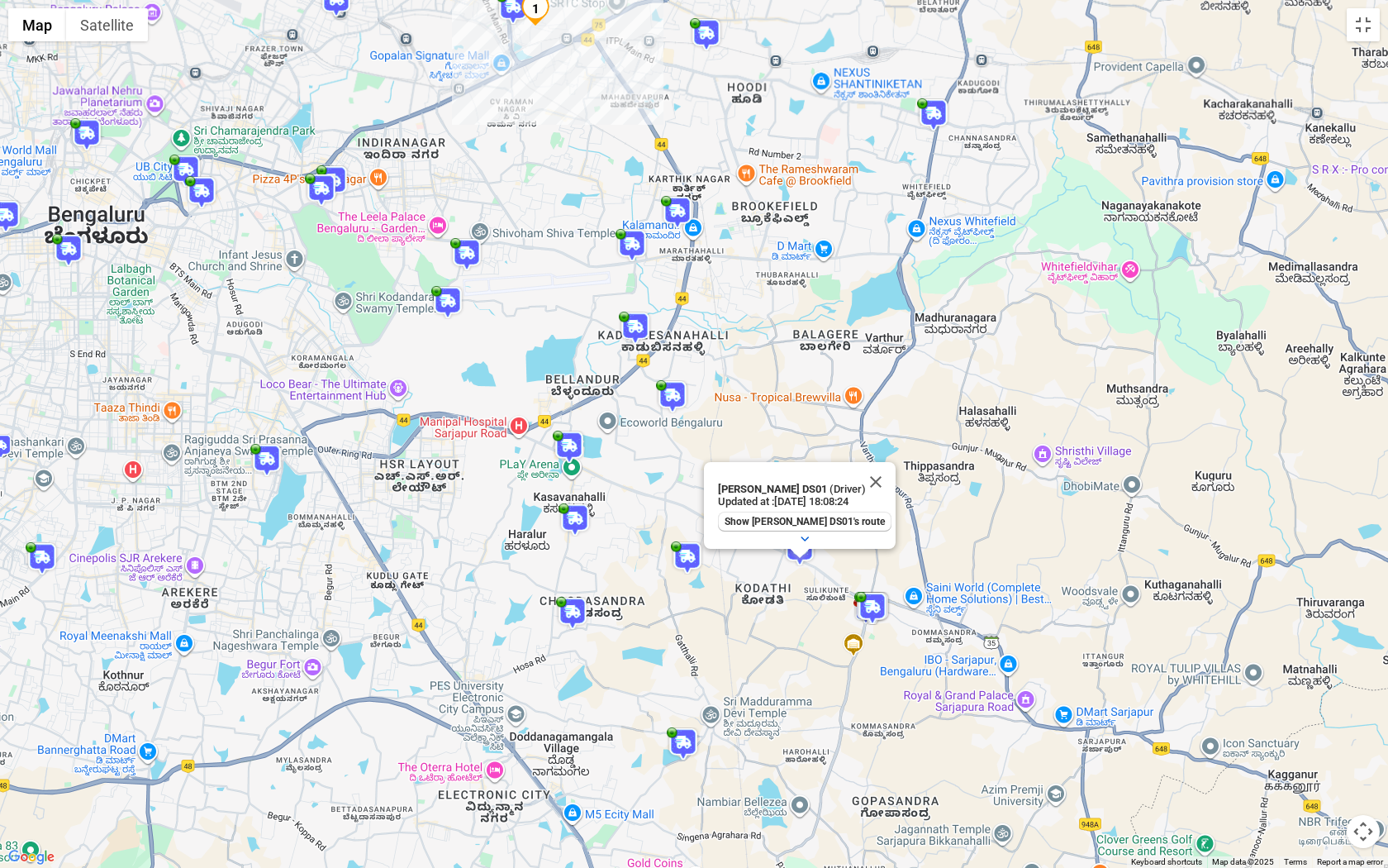
drag, startPoint x: 657, startPoint y: 704, endPoint x: 637, endPoint y: 431, distance: 273.7
click at [637, 431] on div "[PERSON_NAME] DS01 (Driver) Updated at : [DATE] 18:08:24 Show [PERSON_NAME] DS0…" at bounding box center [694, 434] width 1388 height 868
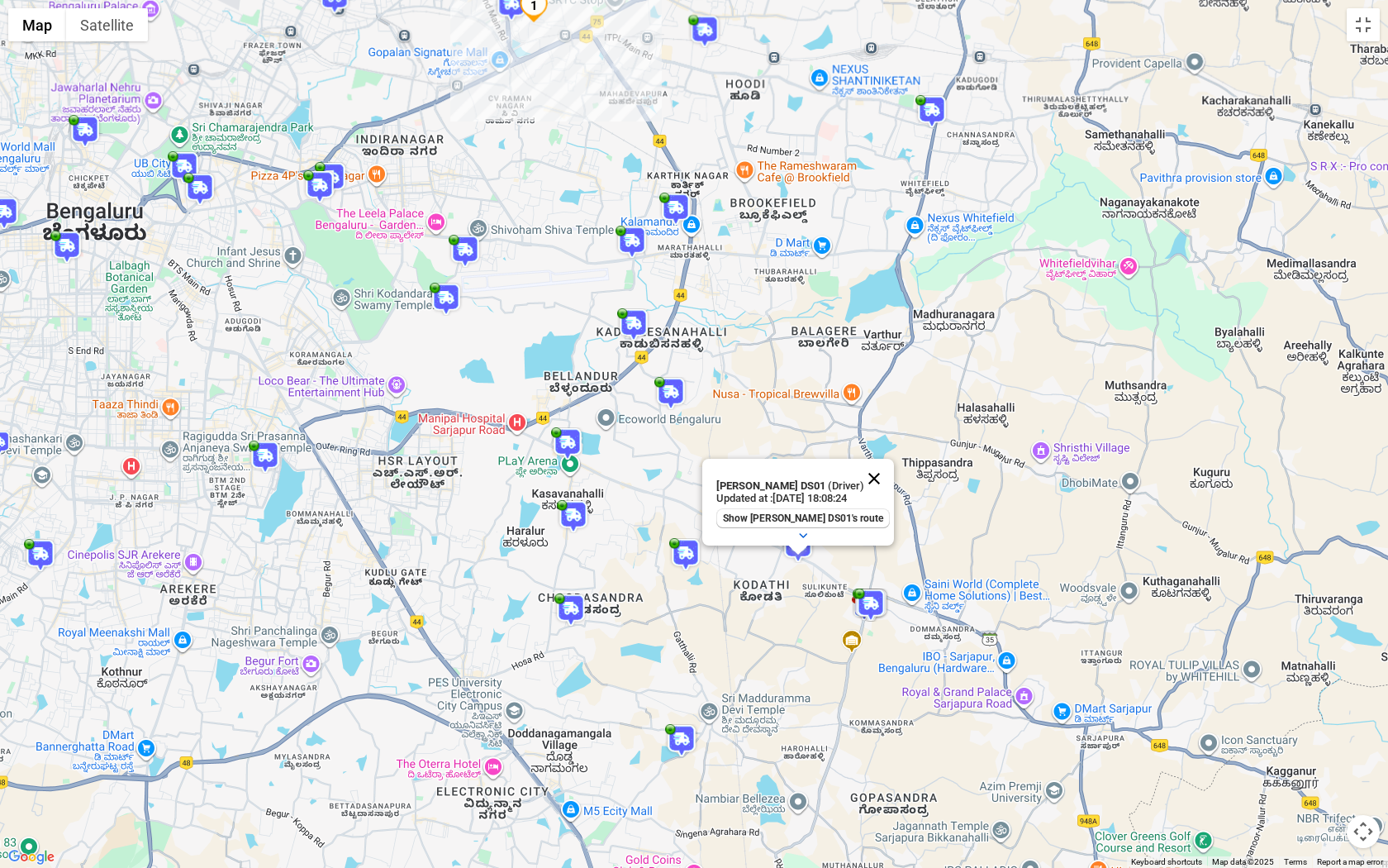
click at [870, 477] on button "Close" at bounding box center [875, 478] width 40 height 40
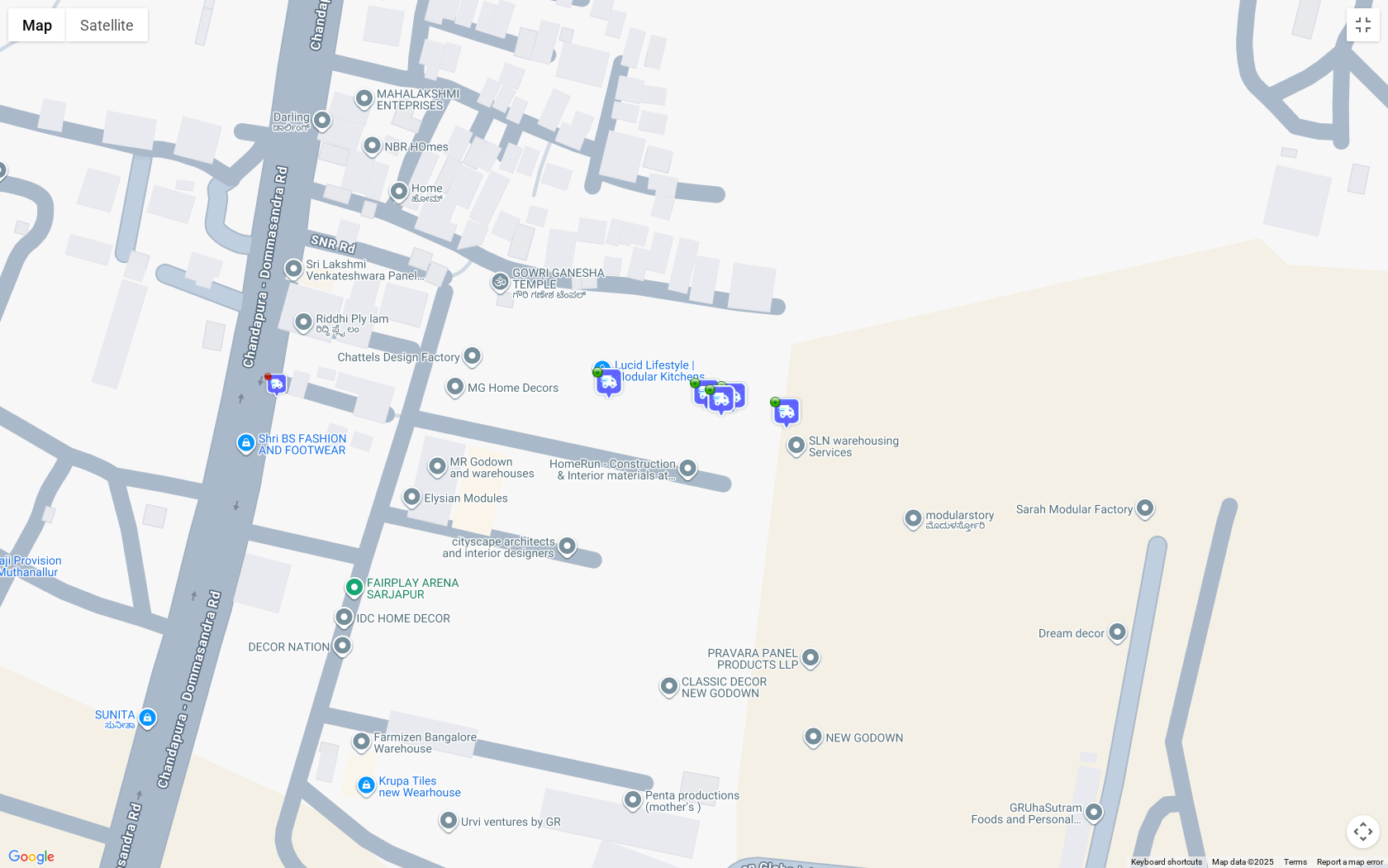
drag, startPoint x: 690, startPoint y: 491, endPoint x: 690, endPoint y: 609, distance: 118.0
click at [690, 610] on div at bounding box center [694, 434] width 1388 height 868
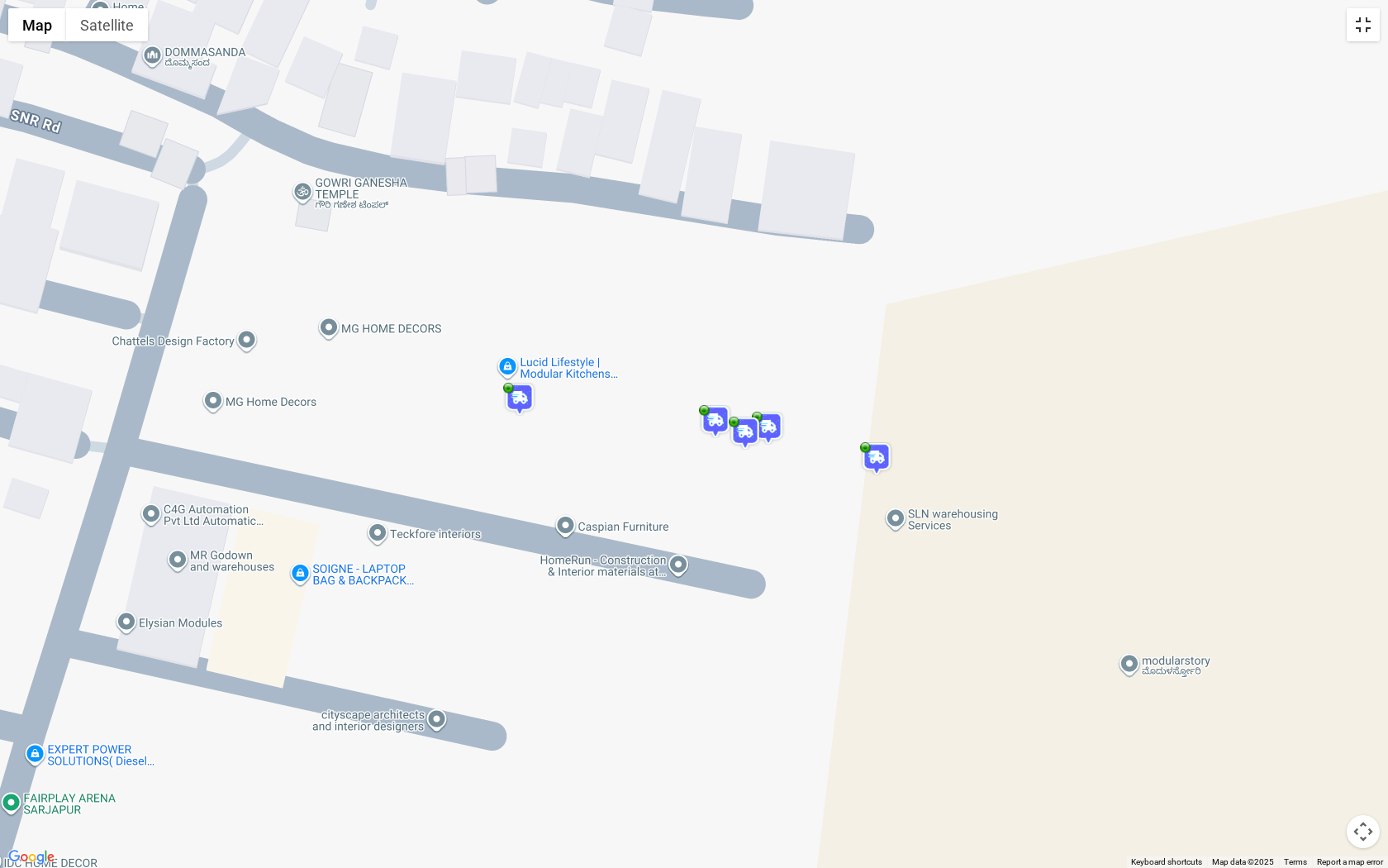
click at [1367, 38] on button "Toggle fullscreen view" at bounding box center [1364, 25] width 33 height 33
